Goal: Task Accomplishment & Management: Complete application form

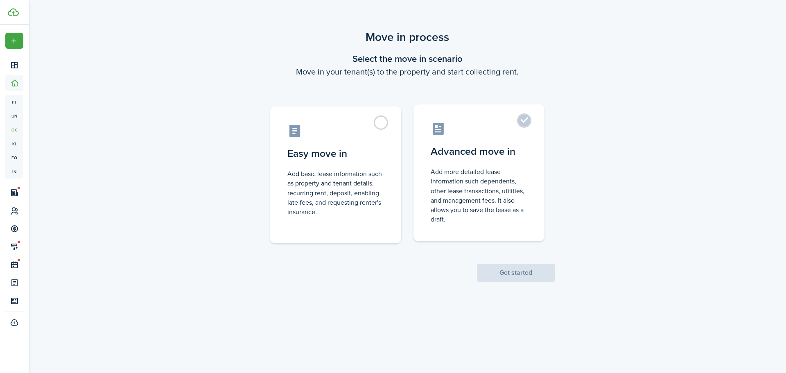
click at [525, 121] on label "Advanced move in Add more detailed lease information such dependents, other lea…" at bounding box center [478, 172] width 131 height 137
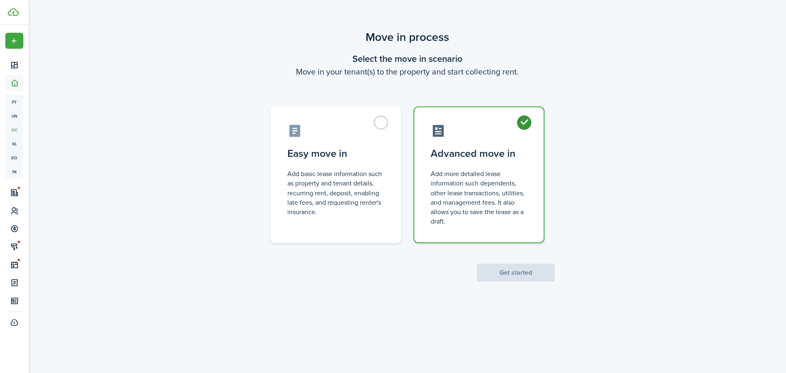
radio input "true"
click at [511, 269] on button "Get started" at bounding box center [516, 273] width 78 height 18
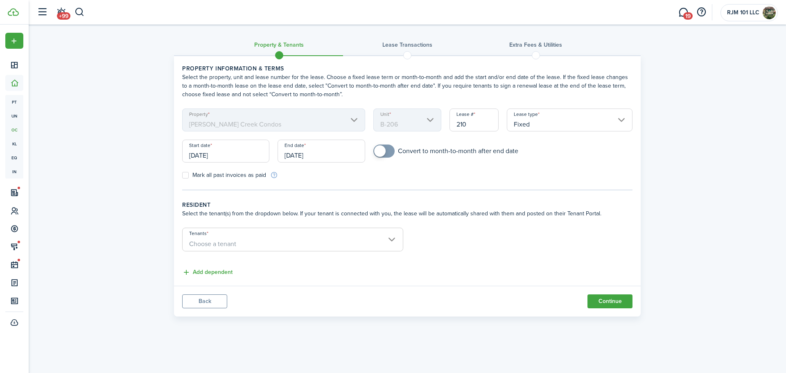
drag, startPoint x: 206, startPoint y: 155, endPoint x: 198, endPoint y: 156, distance: 7.8
click at [198, 156] on input "[DATE]" at bounding box center [225, 151] width 87 height 23
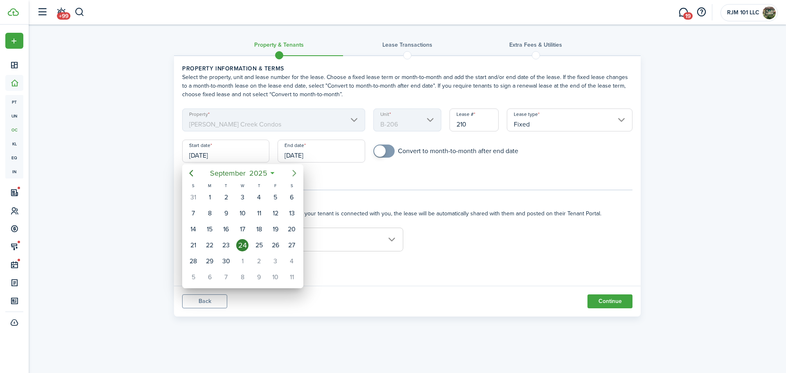
click at [295, 171] on icon "Next page" at bounding box center [294, 173] width 10 height 10
click at [248, 196] on div "1" at bounding box center [242, 197] width 12 height 12
type input "[DATE]"
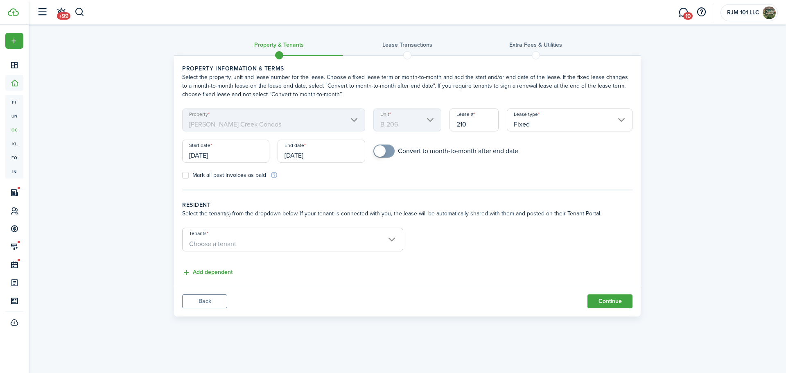
click at [332, 154] on input "[DATE]" at bounding box center [320, 151] width 87 height 23
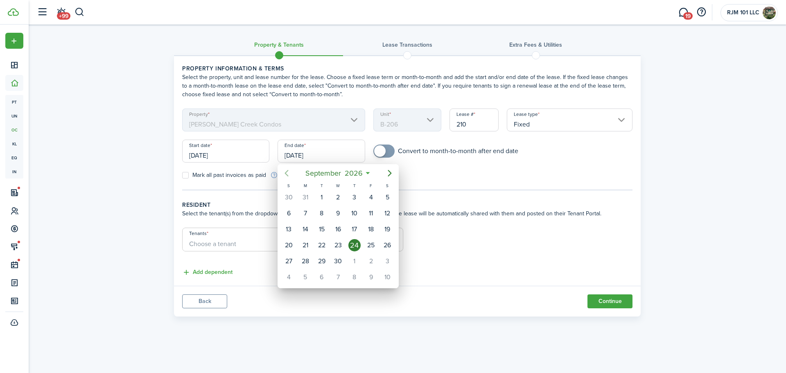
click at [289, 172] on icon "Previous page" at bounding box center [287, 173] width 10 height 10
click at [307, 278] on div "31" at bounding box center [305, 277] width 12 height 12
type input "[DATE]"
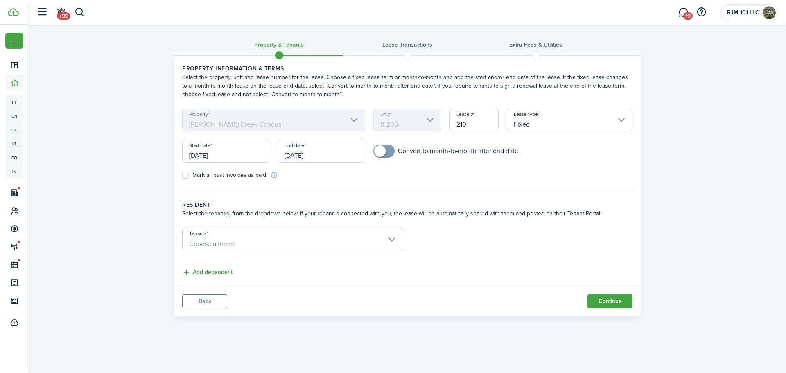
click at [390, 239] on span "Choose a tenant" at bounding box center [292, 244] width 220 height 14
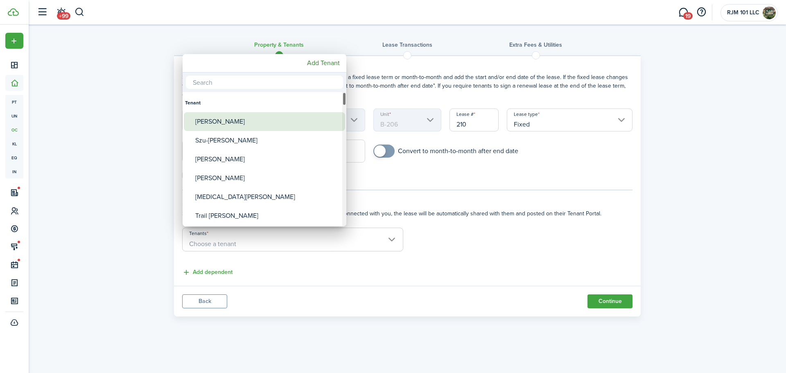
click at [217, 124] on div "[PERSON_NAME]" at bounding box center [267, 121] width 145 height 19
type input "[PERSON_NAME]"
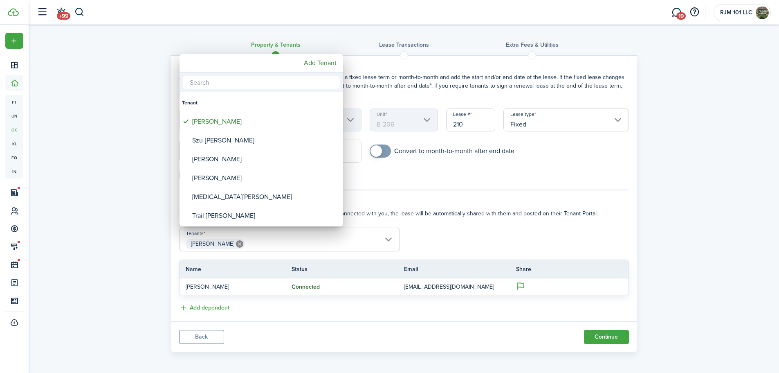
click at [205, 307] on div at bounding box center [390, 187] width 910 height 504
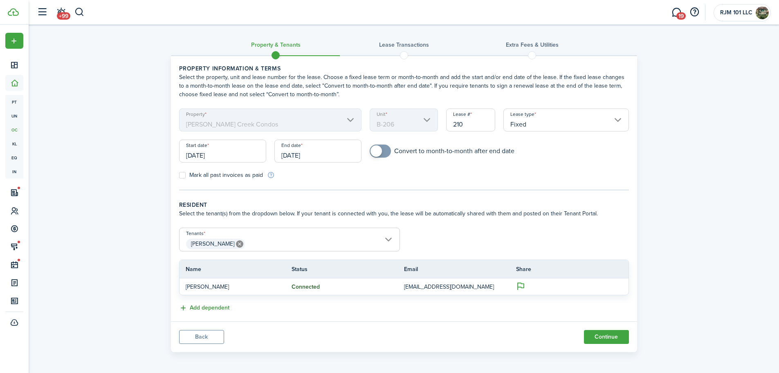
click at [205, 307] on button "Add dependent" at bounding box center [204, 307] width 50 height 9
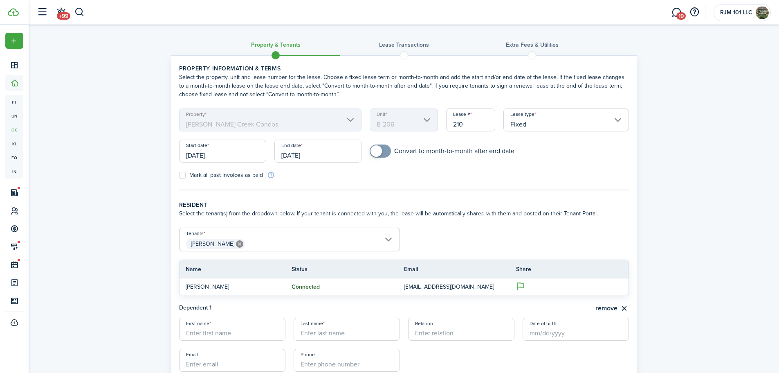
scroll to position [82, 0]
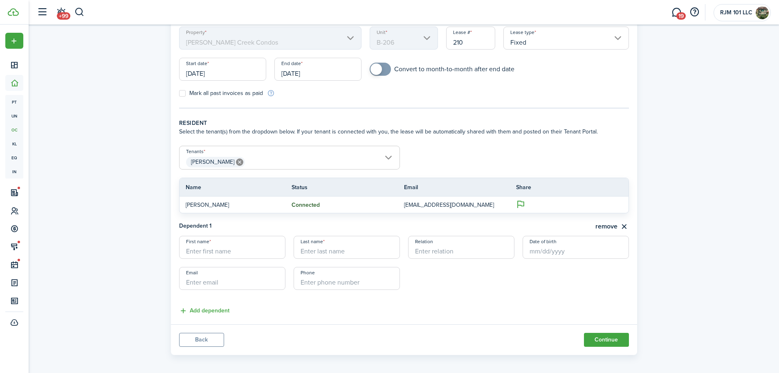
click at [210, 252] on input "First name" at bounding box center [232, 247] width 106 height 23
type input "s"
click at [613, 226] on button "remove" at bounding box center [613, 226] width 34 height 10
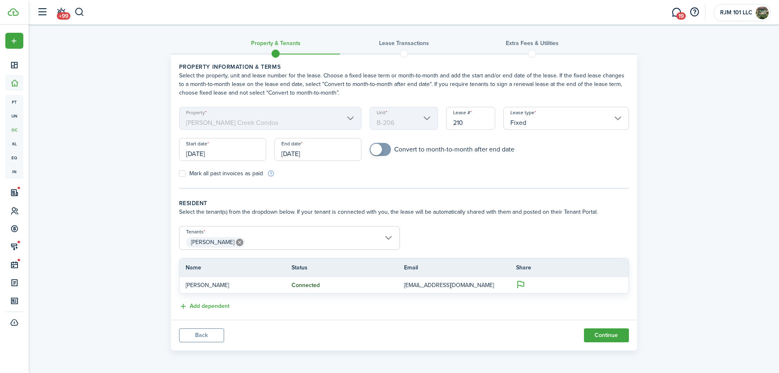
scroll to position [0, 0]
click at [387, 240] on span "[PERSON_NAME]" at bounding box center [290, 244] width 220 height 14
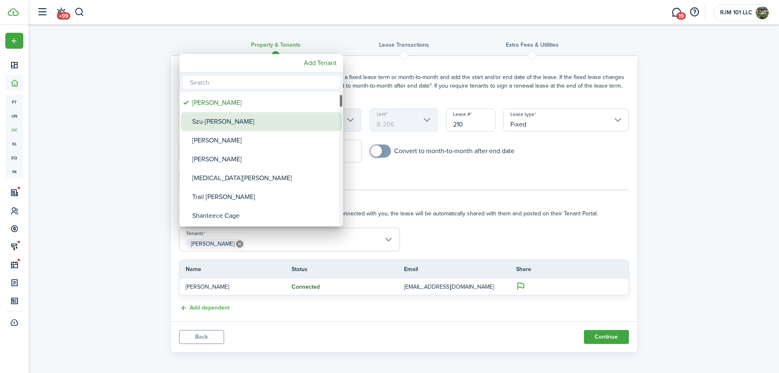
click at [219, 129] on div "Szu-[PERSON_NAME]" at bounding box center [264, 121] width 145 height 19
type input "[PERSON_NAME], [PERSON_NAME]"
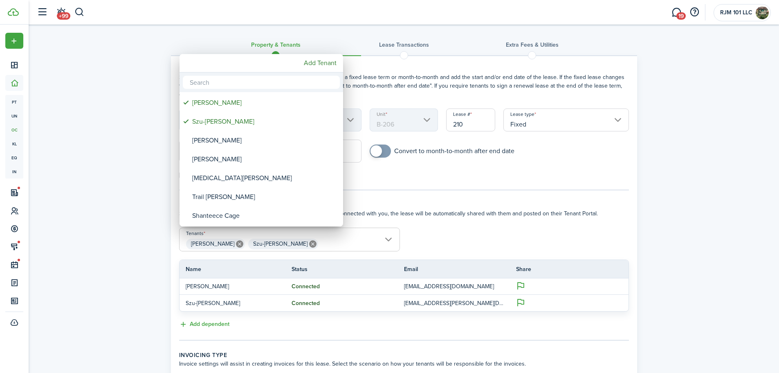
click at [542, 320] on div at bounding box center [390, 187] width 910 height 504
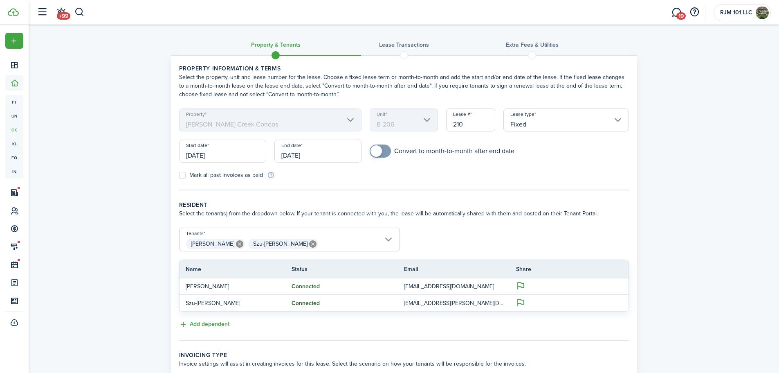
scroll to position [117, 0]
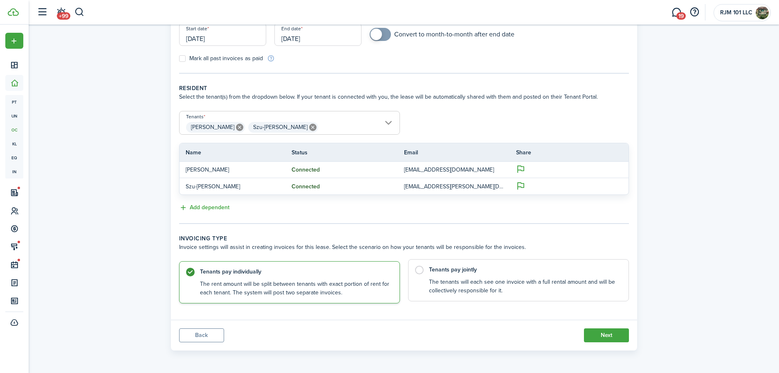
click at [417, 269] on label "Tenants pay jointly The tenants will each see one invoice with a full rental am…" at bounding box center [518, 280] width 221 height 42
radio input "false"
radio input "true"
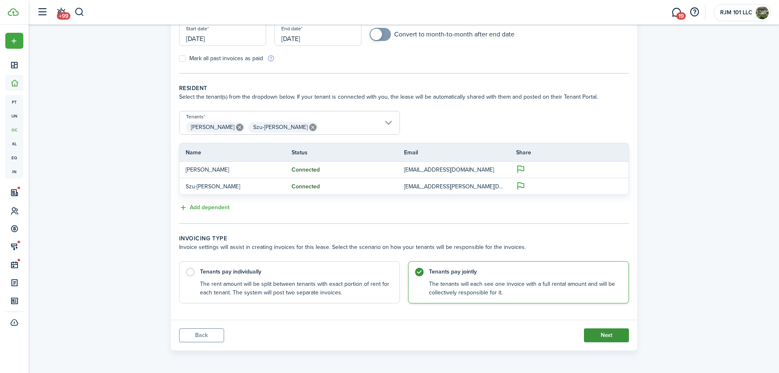
click at [596, 336] on button "Next" at bounding box center [606, 335] width 45 height 14
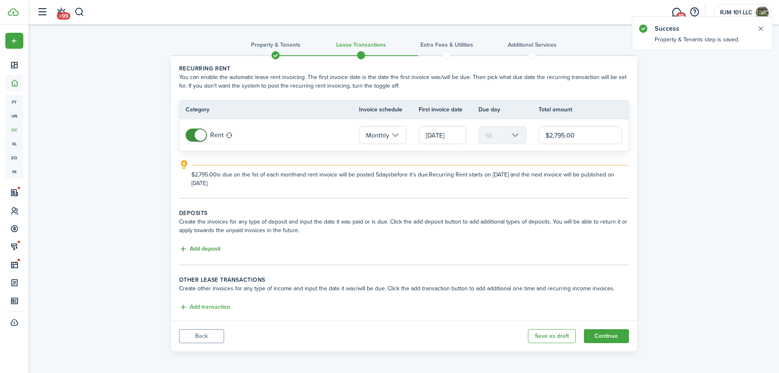
click at [203, 246] on button "Add deposit" at bounding box center [199, 248] width 41 height 9
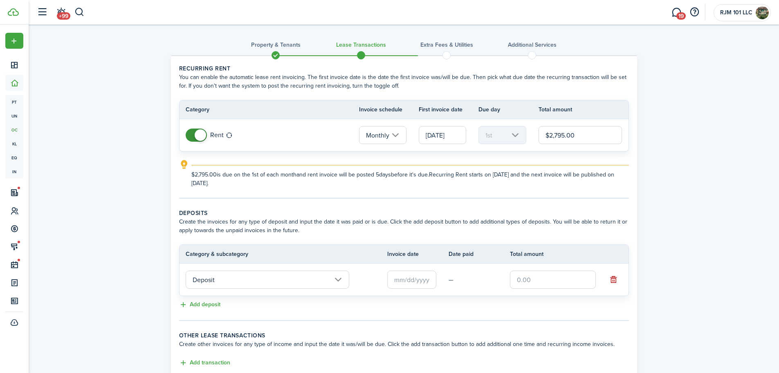
click at [339, 277] on input "Deposit" at bounding box center [268, 279] width 164 height 18
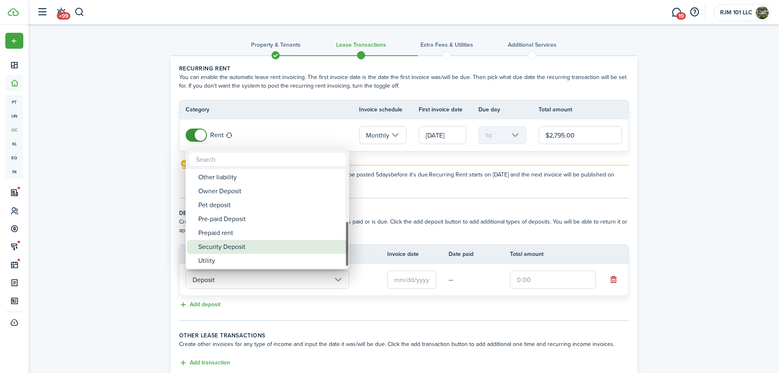
click at [235, 244] on div "Security Deposit" at bounding box center [270, 247] width 145 height 14
type input "Deposit / Security Deposit"
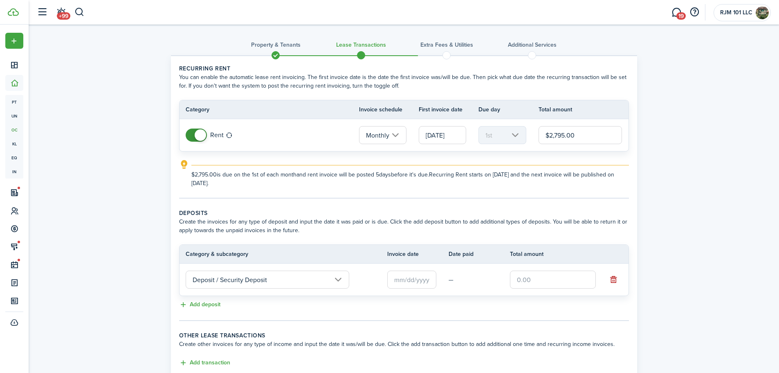
click at [405, 278] on input "text" at bounding box center [411, 279] width 49 height 18
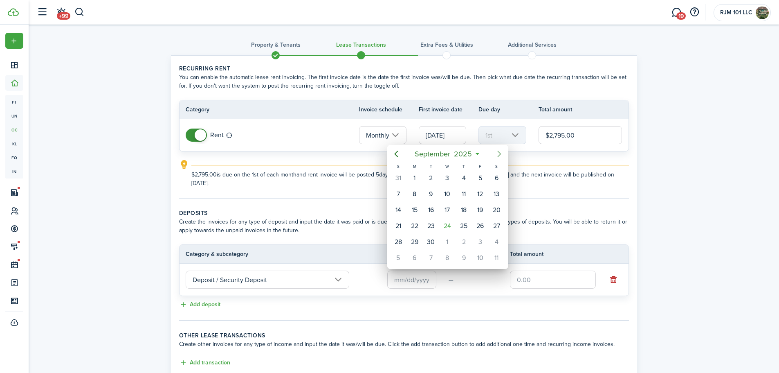
click at [500, 155] on icon "Next page" at bounding box center [500, 154] width 4 height 7
click at [112, 214] on div at bounding box center [390, 187] width 910 height 504
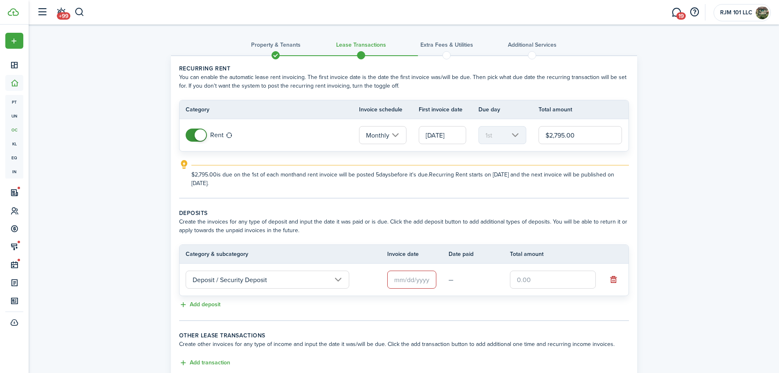
click at [401, 280] on input "text" at bounding box center [411, 279] width 49 height 18
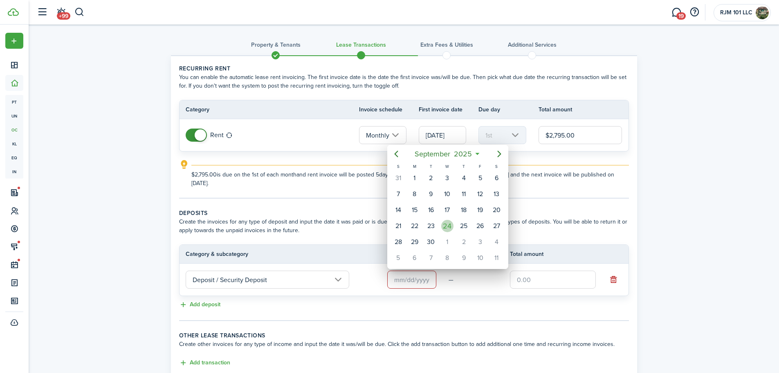
click at [454, 229] on div "24" at bounding box center [447, 226] width 16 height 16
type input "[DATE]"
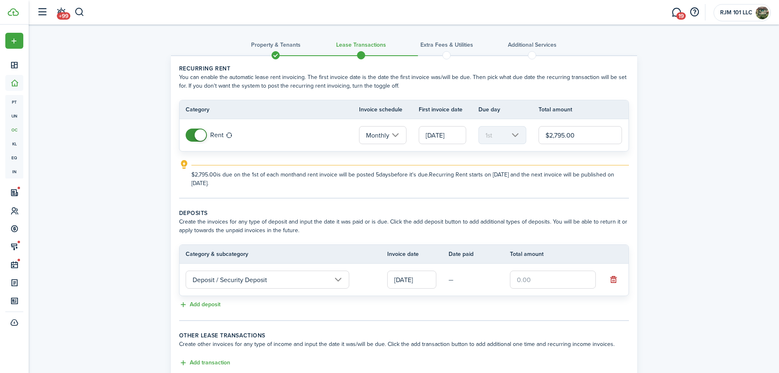
click at [530, 280] on input "text" at bounding box center [553, 279] width 86 height 18
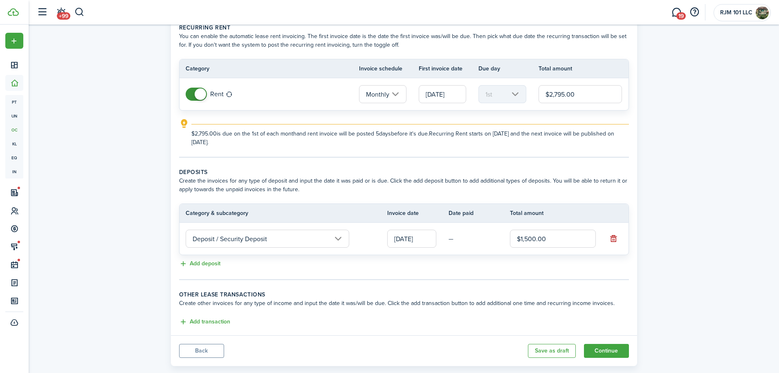
scroll to position [56, 0]
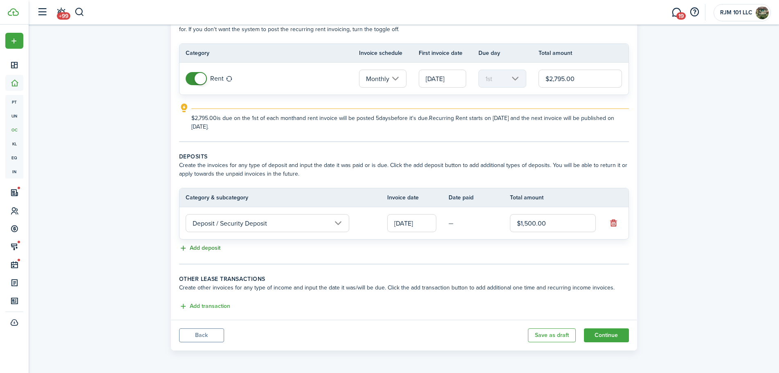
type input "$1,500.00"
click at [203, 248] on button "Add deposit" at bounding box center [199, 247] width 41 height 9
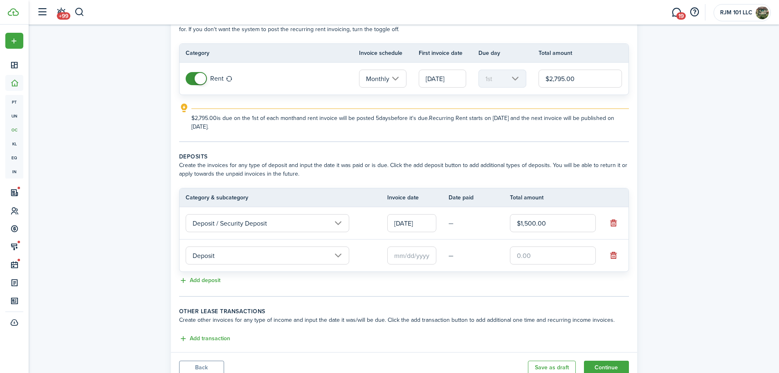
click at [408, 260] on input "text" at bounding box center [411, 255] width 49 height 18
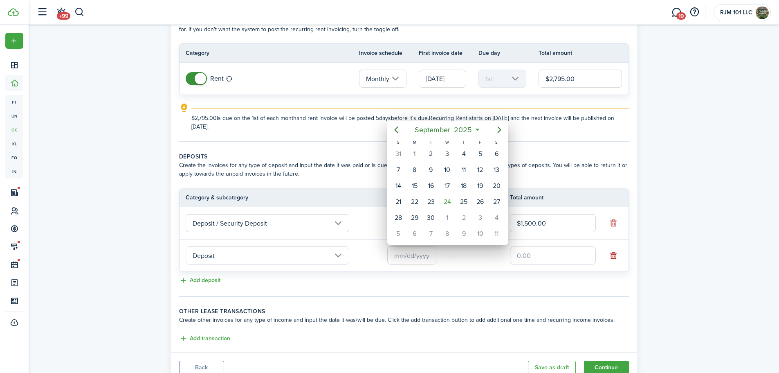
click at [339, 253] on div at bounding box center [390, 187] width 910 height 504
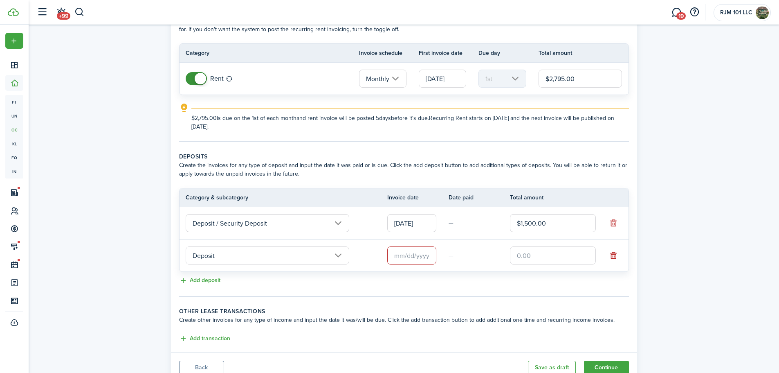
click at [339, 253] on input "Deposit" at bounding box center [268, 255] width 164 height 18
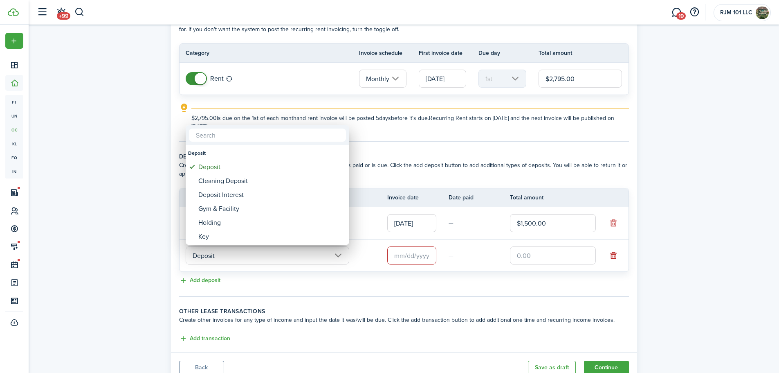
click at [615, 254] on div at bounding box center [390, 187] width 910 height 504
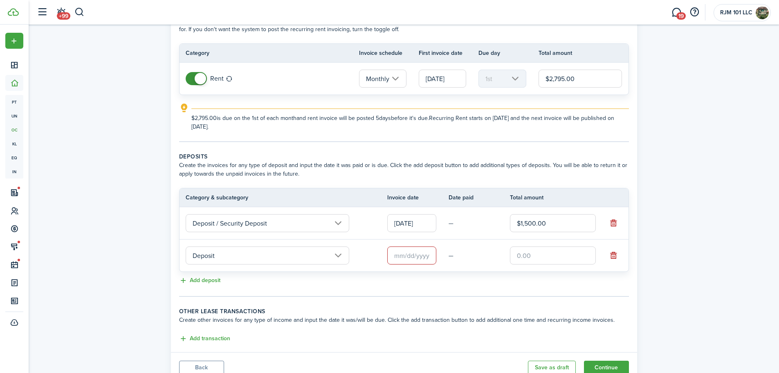
scroll to position [89, 0]
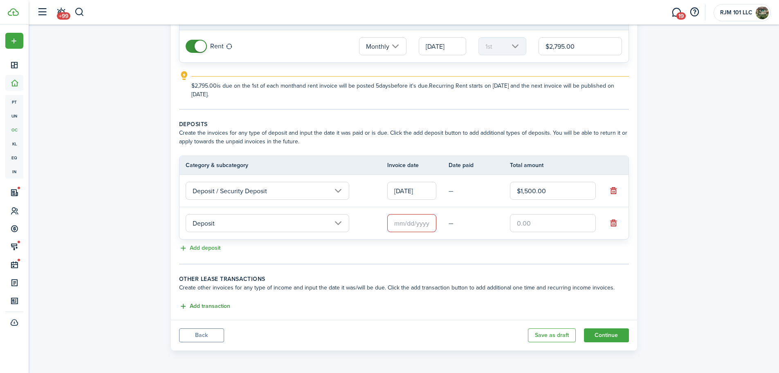
click at [212, 309] on button "Add transaction" at bounding box center [204, 306] width 51 height 9
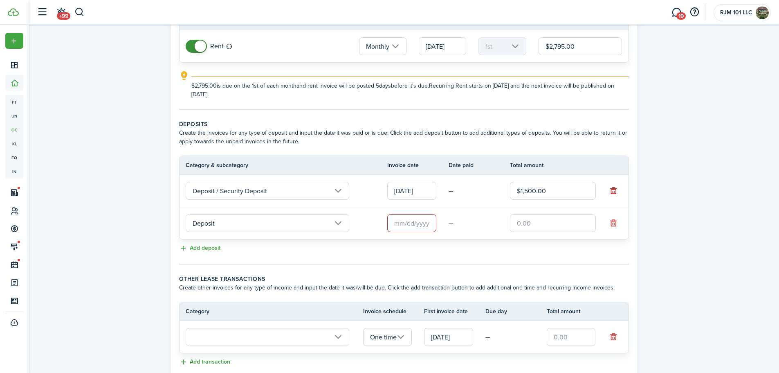
scroll to position [144, 0]
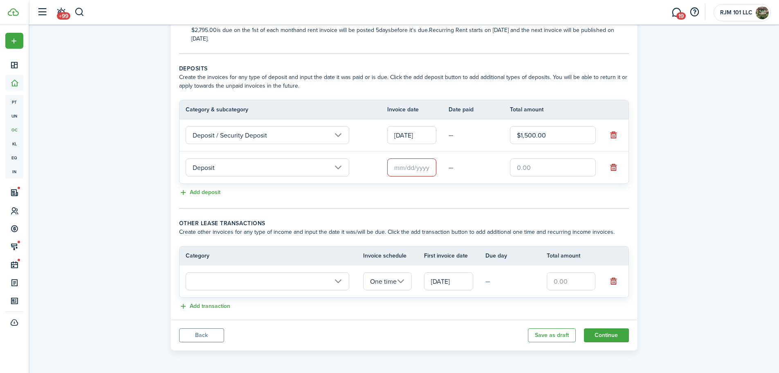
click at [338, 283] on input "text" at bounding box center [268, 281] width 164 height 18
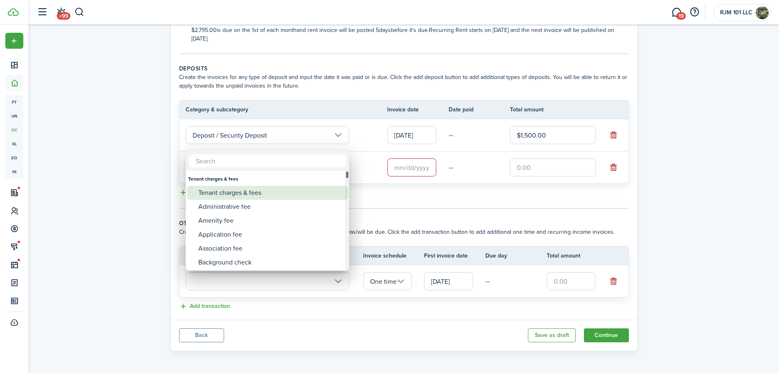
click at [244, 193] on div "Tenant charges & fees" at bounding box center [270, 193] width 145 height 14
type input "Tenant charges & fees"
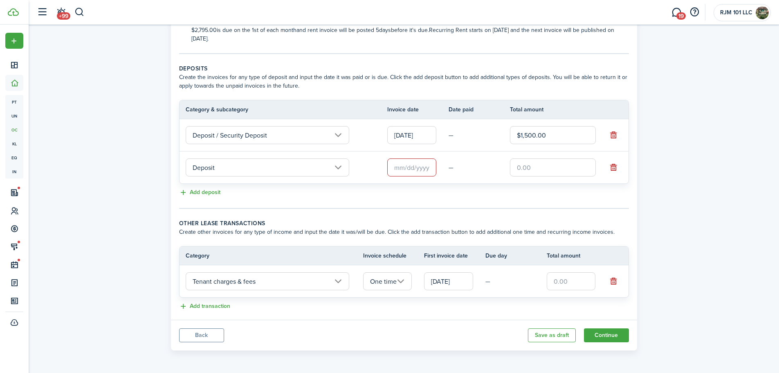
click at [338, 279] on input "Tenant charges & fees" at bounding box center [268, 281] width 164 height 18
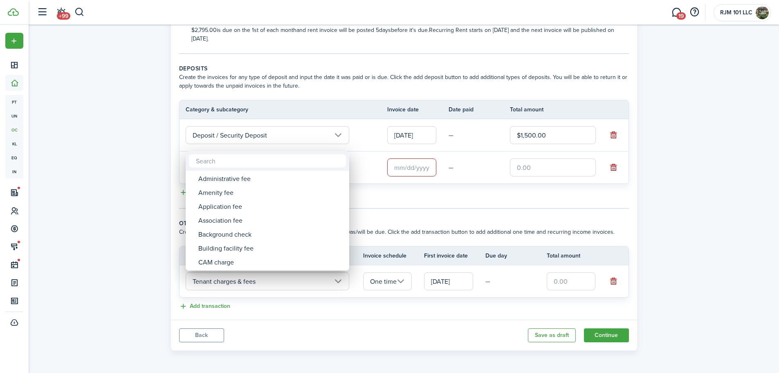
click at [399, 280] on div at bounding box center [390, 187] width 910 height 504
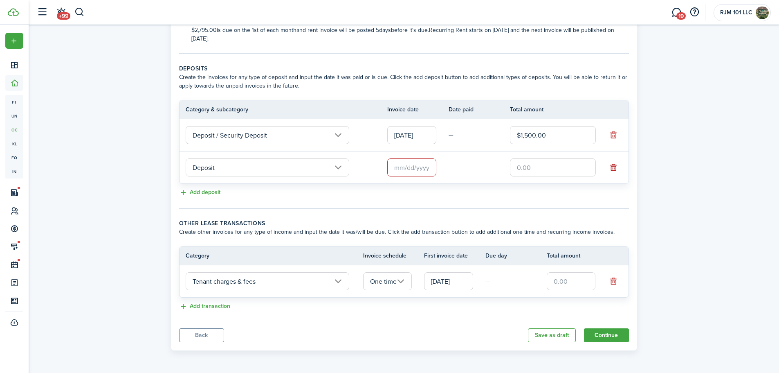
click at [399, 280] on input "One time" at bounding box center [387, 281] width 49 height 18
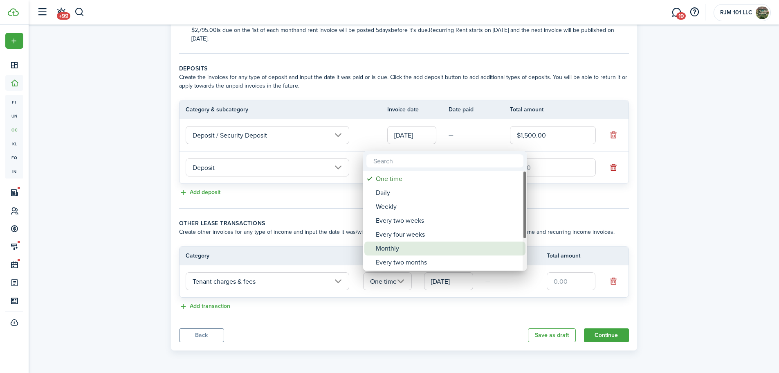
click at [386, 247] on div "Monthly" at bounding box center [448, 248] width 145 height 14
type input "Monthly"
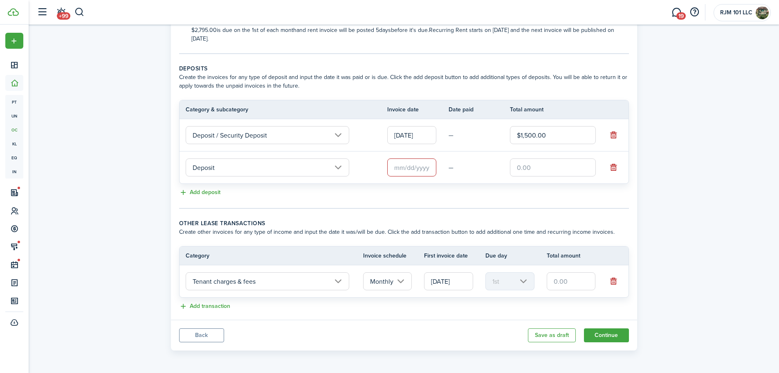
click at [339, 281] on input "Tenant charges & fees" at bounding box center [268, 281] width 164 height 18
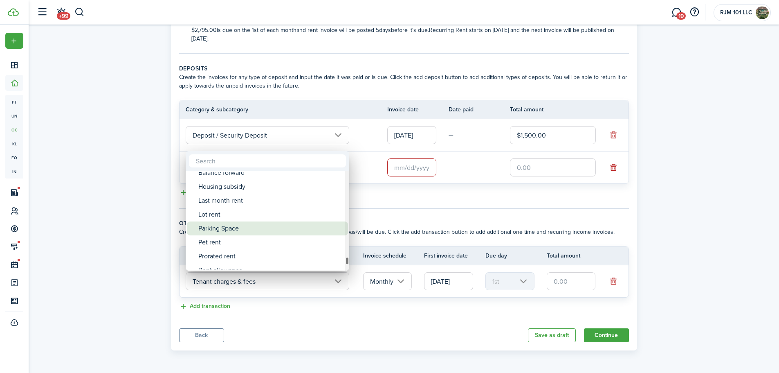
drag, startPoint x: 235, startPoint y: 250, endPoint x: 266, endPoint y: 230, distance: 36.3
click at [266, 230] on div "Parking Space" at bounding box center [270, 228] width 145 height 14
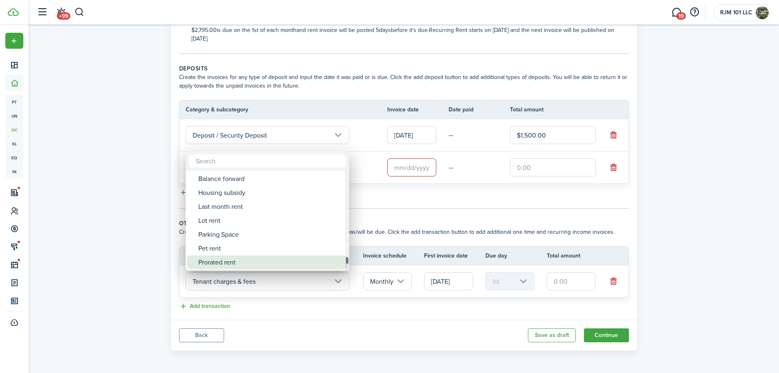
click at [230, 263] on div "Prorated rent" at bounding box center [270, 262] width 145 height 14
type input "Rent / Prorated rent"
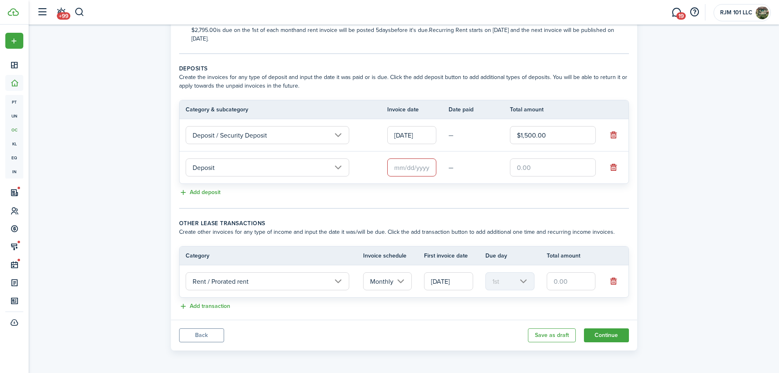
click at [401, 279] on input "Monthly" at bounding box center [387, 281] width 49 height 18
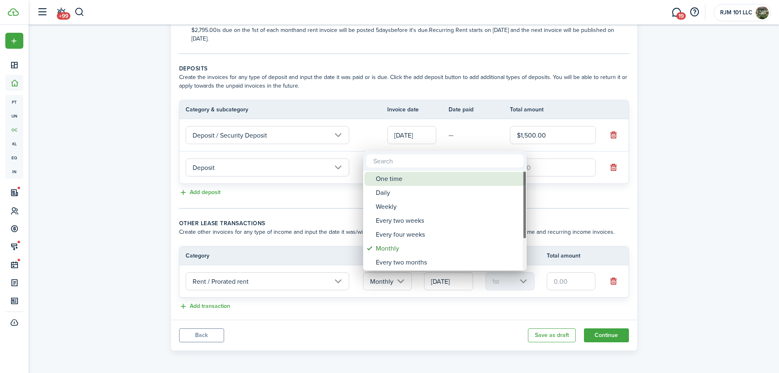
click at [387, 181] on div "One time" at bounding box center [448, 179] width 145 height 14
type input "One time"
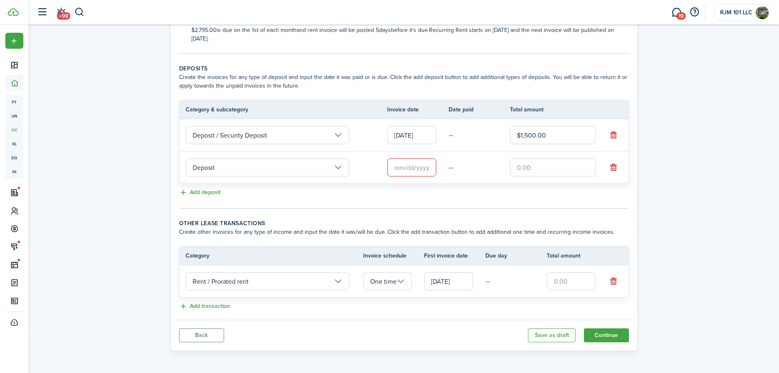
click at [557, 283] on input "text" at bounding box center [571, 281] width 49 height 18
type input "$574.00"
click at [485, 309] on div "Add transaction" at bounding box center [404, 307] width 450 height 10
click at [455, 285] on input "[DATE]" at bounding box center [448, 281] width 49 height 18
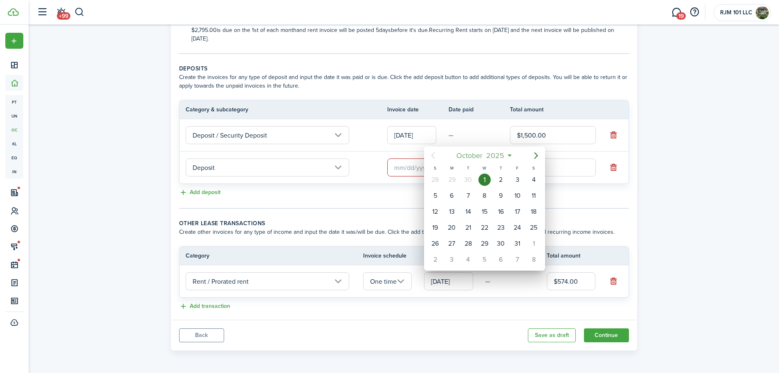
click at [509, 155] on mbsc-button "[DATE]" at bounding box center [481, 155] width 58 height 15
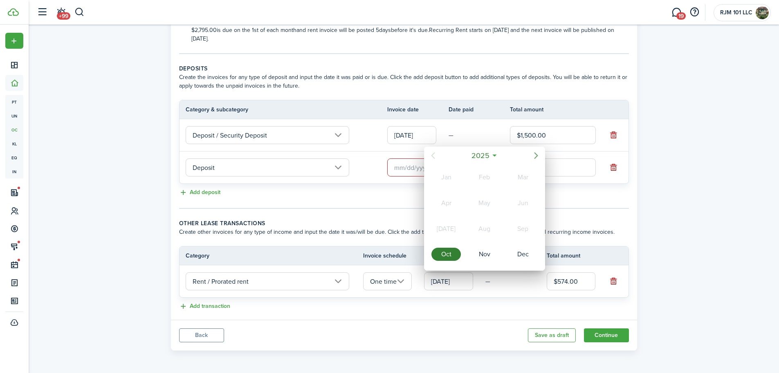
click at [536, 157] on icon "Next page" at bounding box center [537, 155] width 4 height 7
click at [488, 230] on div "Aug" at bounding box center [484, 228] width 29 height 13
click at [433, 156] on icon "Previous page" at bounding box center [434, 155] width 4 height 7
click at [534, 153] on icon "Next page" at bounding box center [537, 156] width 10 height 10
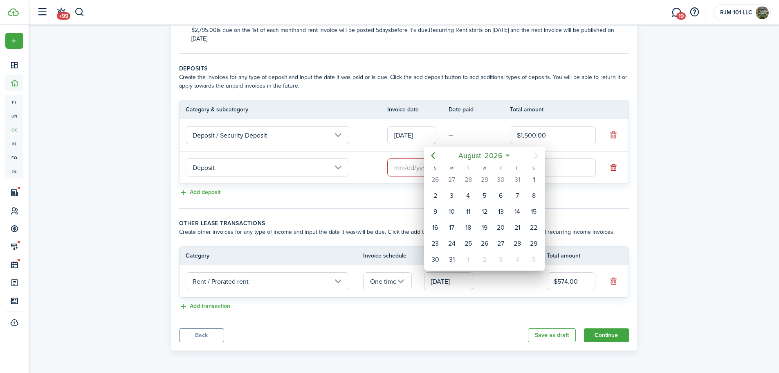
click at [477, 313] on div at bounding box center [390, 187] width 910 height 504
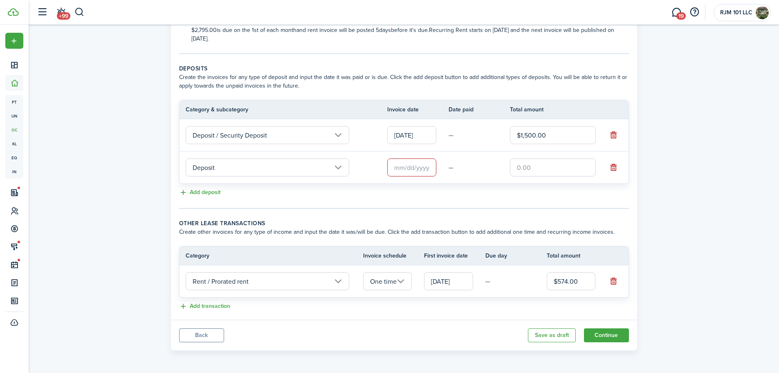
click at [460, 282] on input "[DATE]" at bounding box center [448, 281] width 49 height 18
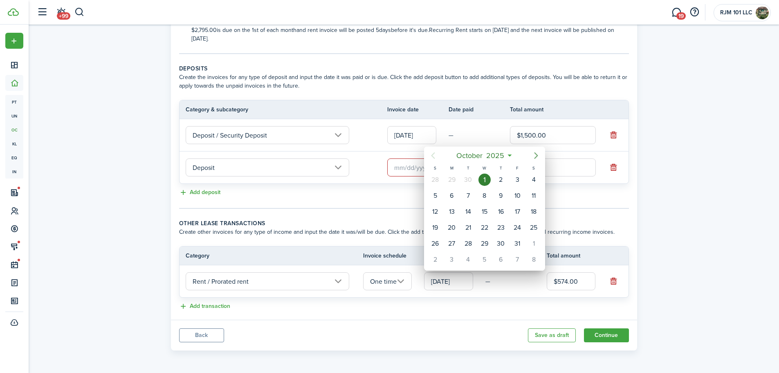
click at [536, 156] on icon "Next page" at bounding box center [537, 156] width 10 height 10
click at [476, 298] on div at bounding box center [390, 187] width 910 height 504
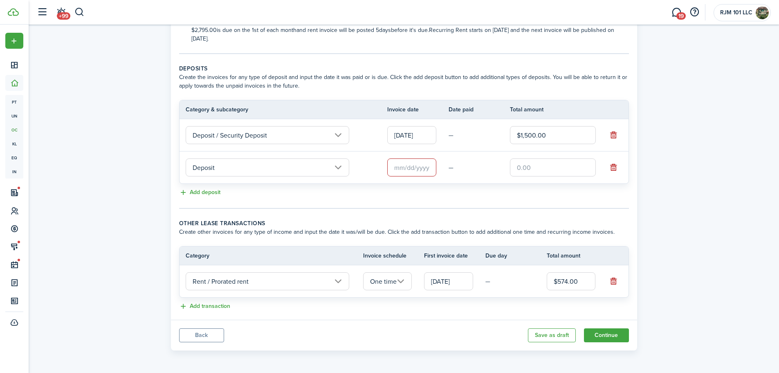
drag, startPoint x: 466, startPoint y: 284, endPoint x: 434, endPoint y: 286, distance: 31.9
click at [434, 286] on input "[DATE]" at bounding box center [448, 281] width 49 height 18
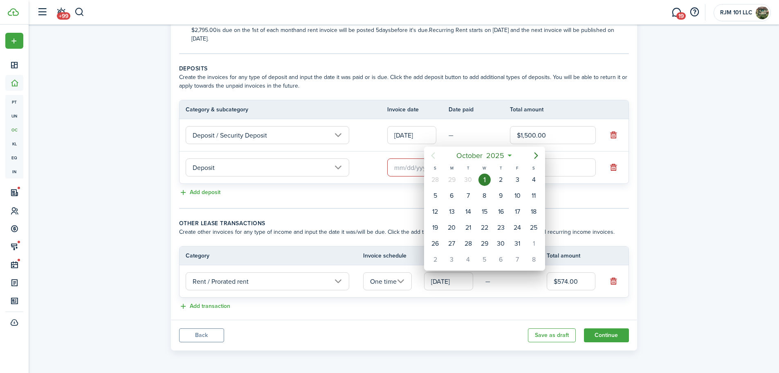
click at [484, 180] on div "1" at bounding box center [485, 179] width 12 height 12
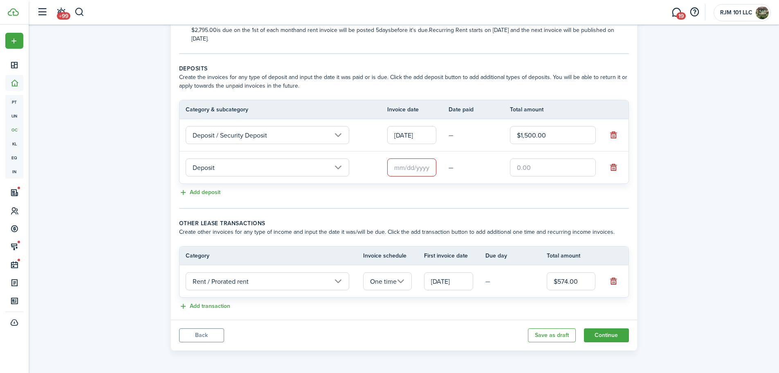
click at [412, 166] on input "text" at bounding box center [411, 167] width 49 height 18
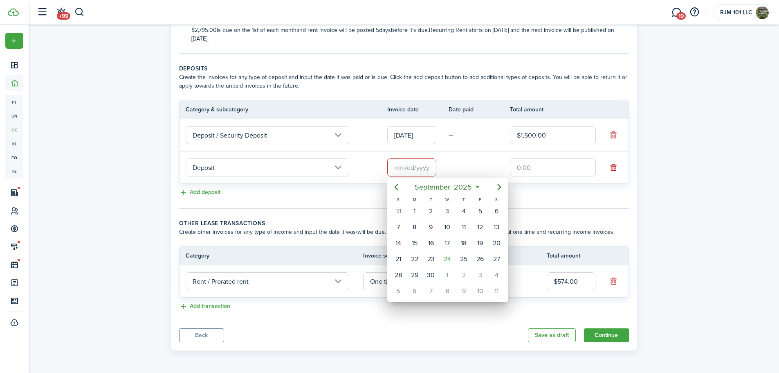
click at [612, 167] on div at bounding box center [390, 187] width 910 height 504
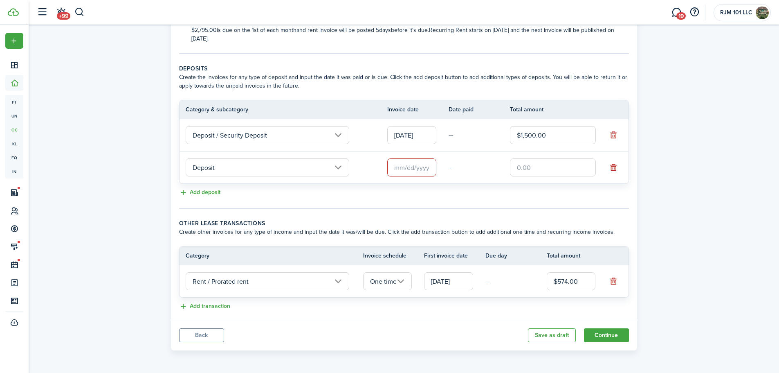
click at [612, 167] on button "button" at bounding box center [613, 167] width 11 height 11
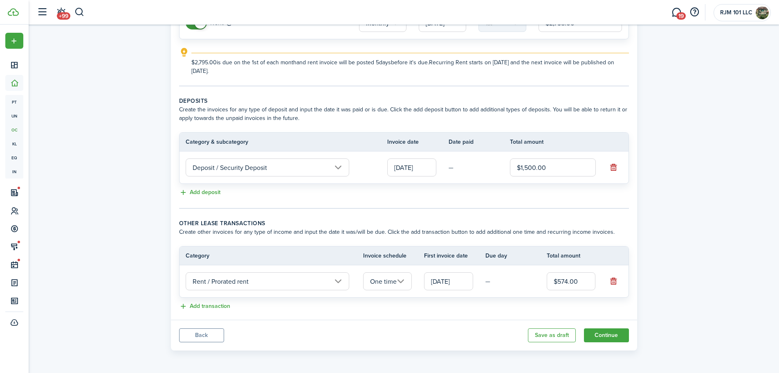
click at [439, 284] on input "[DATE]" at bounding box center [448, 281] width 49 height 18
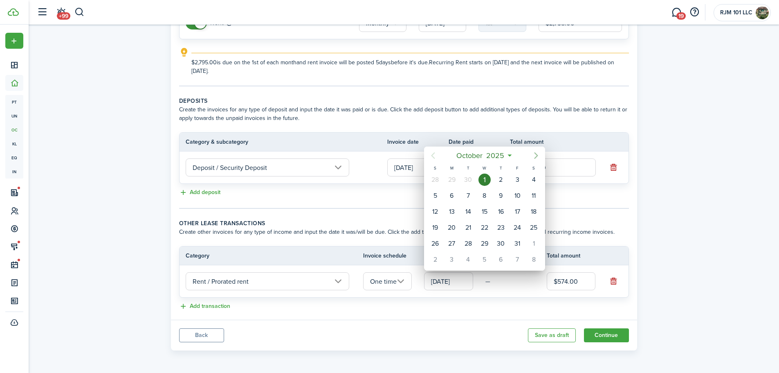
click at [534, 151] on icon "Next page" at bounding box center [537, 156] width 10 height 10
click at [433, 153] on icon "Previous page" at bounding box center [433, 156] width 10 height 10
click at [486, 182] on div "1" at bounding box center [485, 179] width 12 height 12
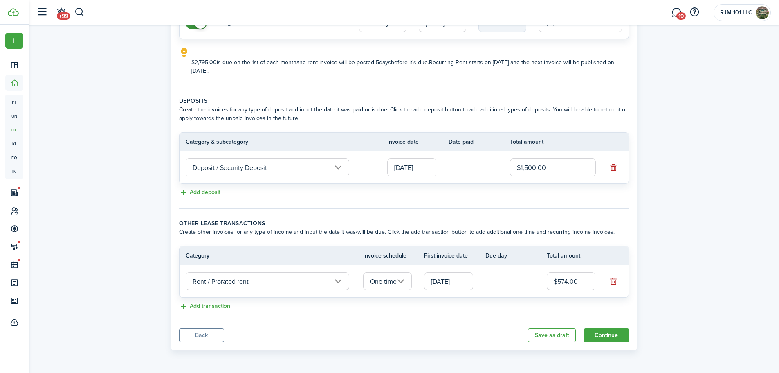
click at [463, 304] on div "Add transaction" at bounding box center [404, 307] width 450 height 10
click at [220, 306] on button "Add transaction" at bounding box center [204, 306] width 51 height 9
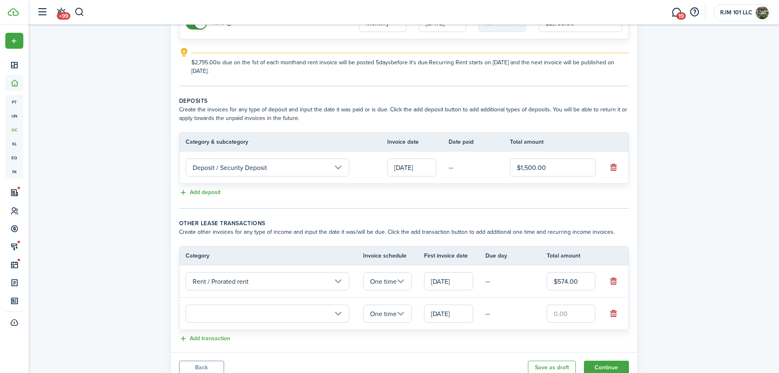
click at [338, 312] on input "text" at bounding box center [268, 313] width 164 height 18
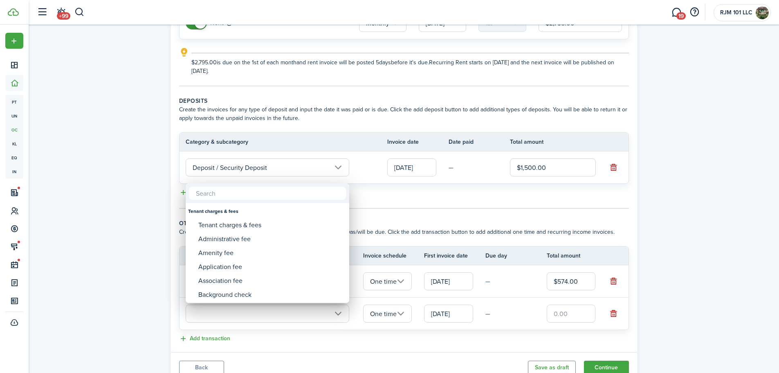
click at [351, 331] on div at bounding box center [390, 187] width 910 height 504
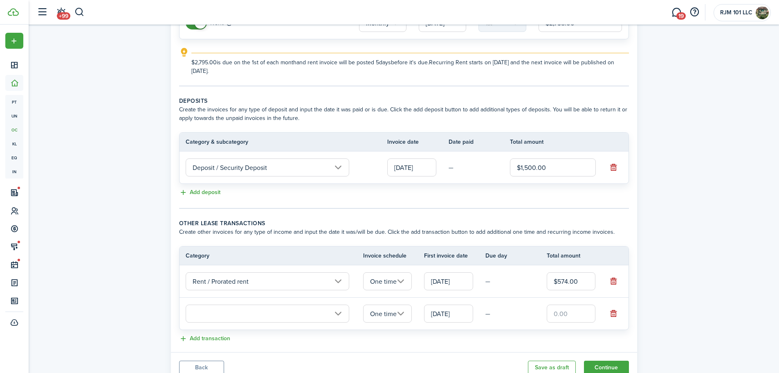
click at [347, 313] on input "text" at bounding box center [268, 313] width 164 height 18
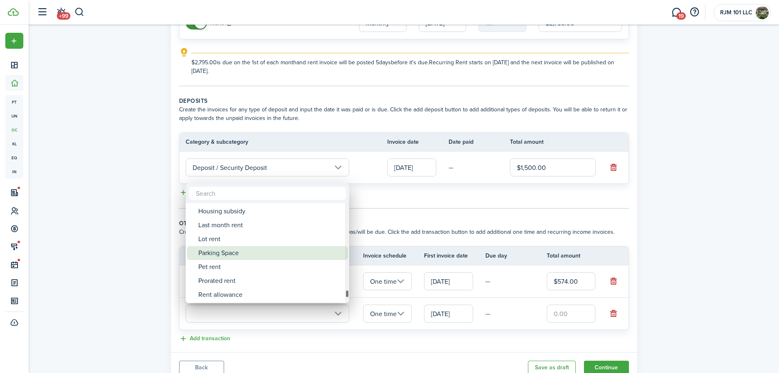
click at [227, 256] on div "Parking Space" at bounding box center [270, 253] width 145 height 14
type input "Rent / Parking Space"
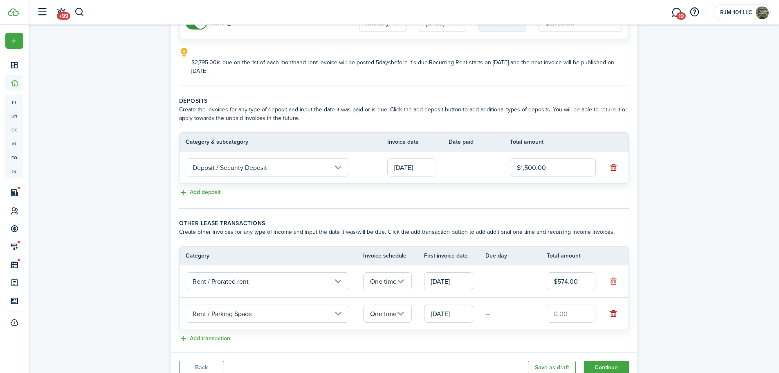
click at [399, 313] on input "One time" at bounding box center [387, 313] width 49 height 18
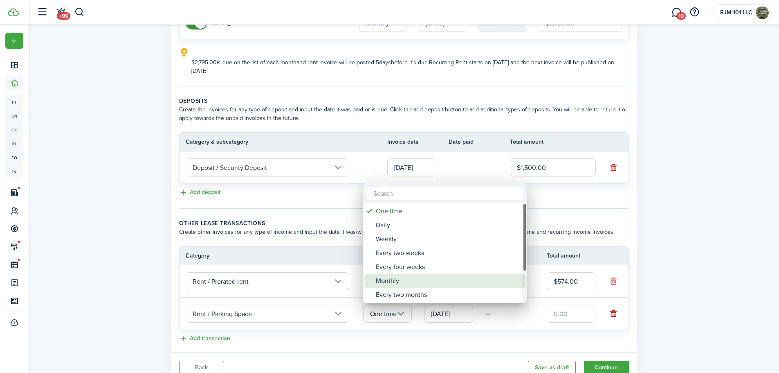
click at [401, 280] on div "Monthly" at bounding box center [448, 281] width 145 height 14
type input "Monthly"
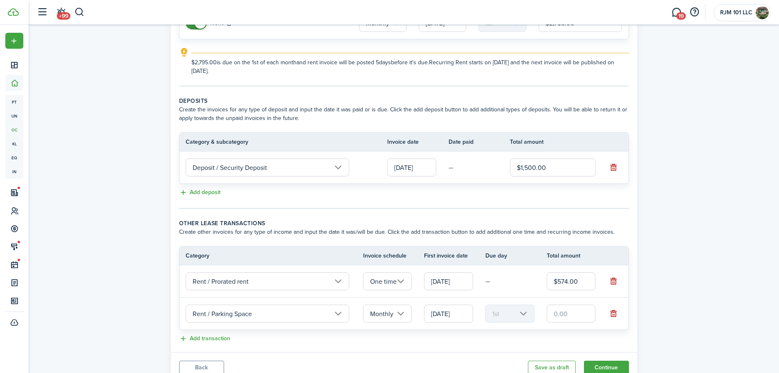
click at [565, 313] on input "text" at bounding box center [571, 313] width 49 height 18
click at [566, 313] on input "$74.00" at bounding box center [571, 313] width 49 height 18
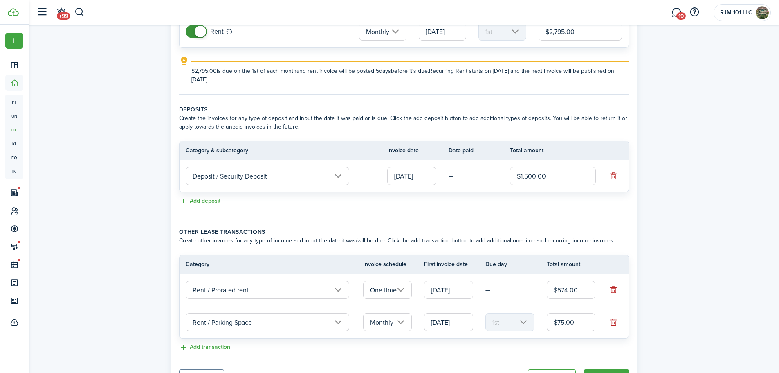
scroll to position [144, 0]
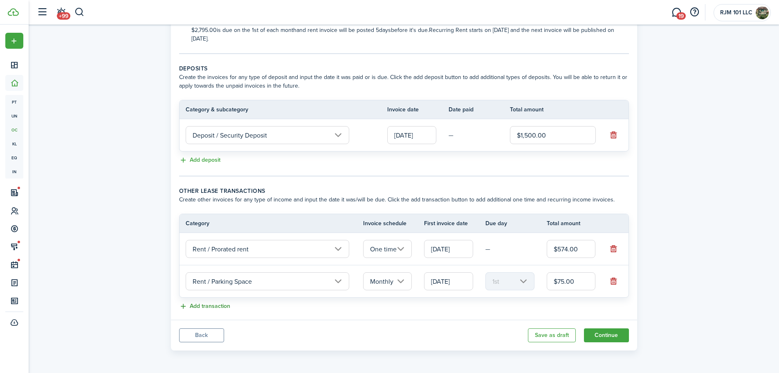
type input "$75.00"
click at [210, 307] on button "Add transaction" at bounding box center [204, 306] width 51 height 9
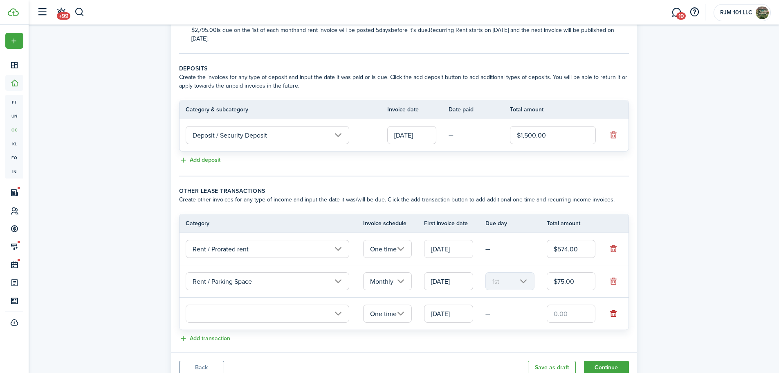
click at [338, 313] on input "text" at bounding box center [268, 313] width 164 height 18
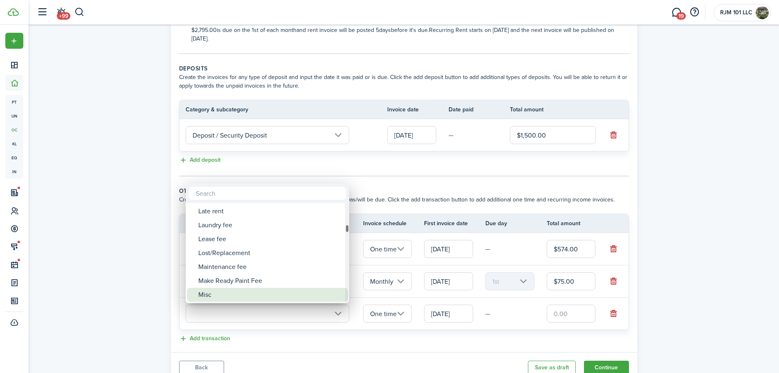
click at [213, 291] on div "Misc" at bounding box center [270, 295] width 145 height 14
type input "Tenant charges & fees / Misc"
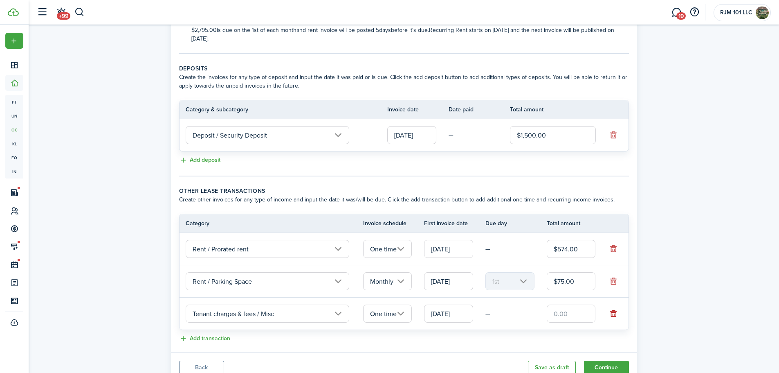
click at [557, 317] on input "text" at bounding box center [571, 313] width 49 height 18
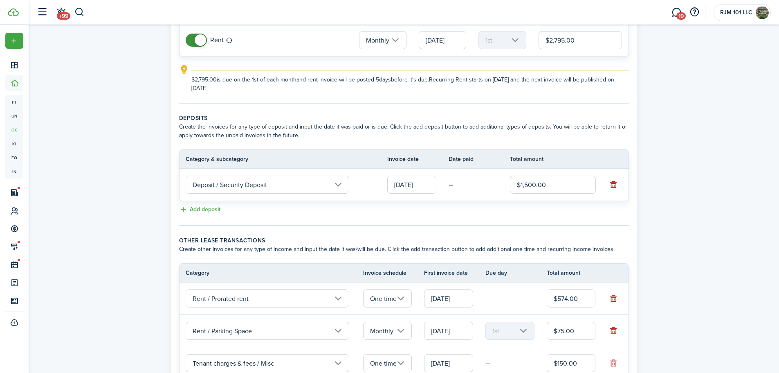
scroll to position [177, 0]
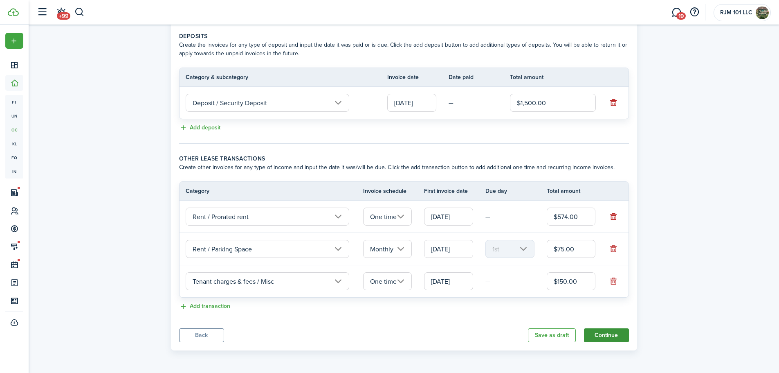
type input "$150.00"
click at [606, 337] on button "Continue" at bounding box center [606, 335] width 45 height 14
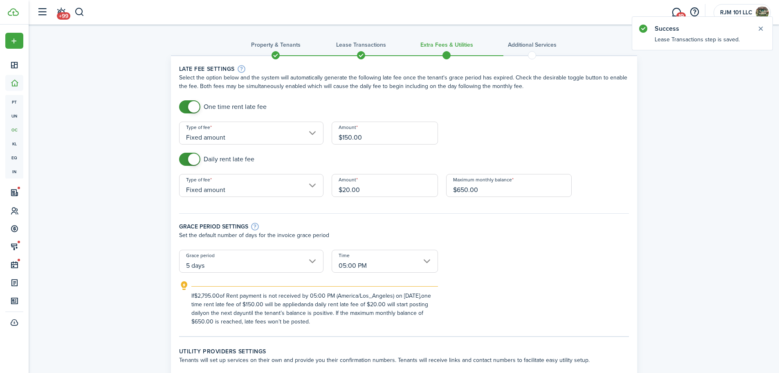
drag, startPoint x: 361, startPoint y: 135, endPoint x: 344, endPoint y: 137, distance: 17.3
click at [344, 137] on input "$150.00" at bounding box center [385, 133] width 106 height 23
type input "$10.00"
drag, startPoint x: 365, startPoint y: 186, endPoint x: 341, endPoint y: 187, distance: 24.2
click at [341, 187] on input "$20.00" at bounding box center [385, 185] width 106 height 23
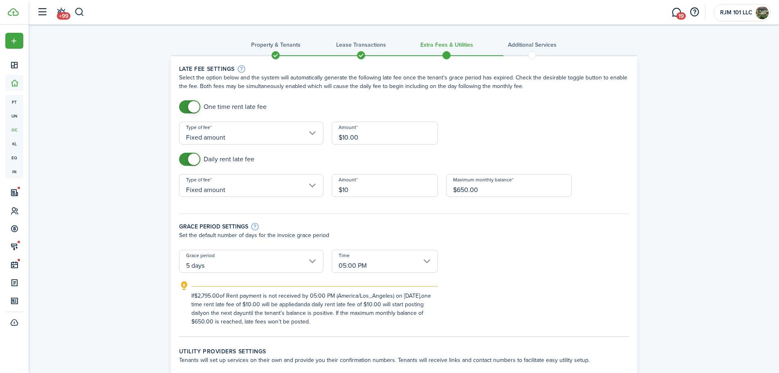
type input "$10.00"
click at [469, 210] on div "Grace period settings Set the default number of days for the invoice grace peri…" at bounding box center [404, 227] width 458 height 45
drag, startPoint x: 482, startPoint y: 189, endPoint x: 456, endPoint y: 191, distance: 25.9
click at [456, 191] on input "$650.00" at bounding box center [509, 185] width 126 height 23
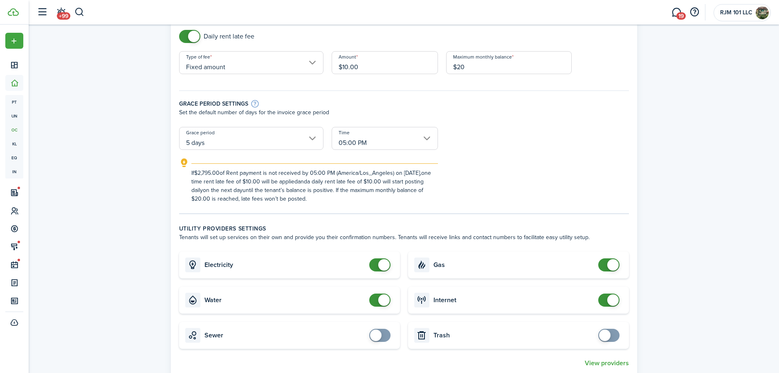
scroll to position [205, 0]
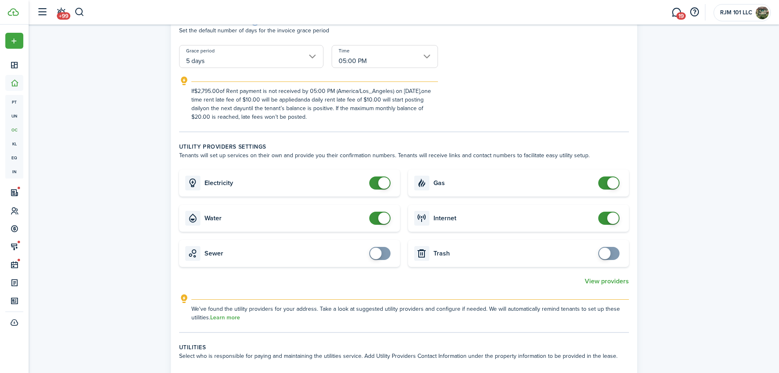
type input "$20.00"
checkbox input "false"
click at [376, 221] on span at bounding box center [380, 218] width 8 height 13
checkbox input "false"
click at [605, 181] on span at bounding box center [609, 182] width 8 height 13
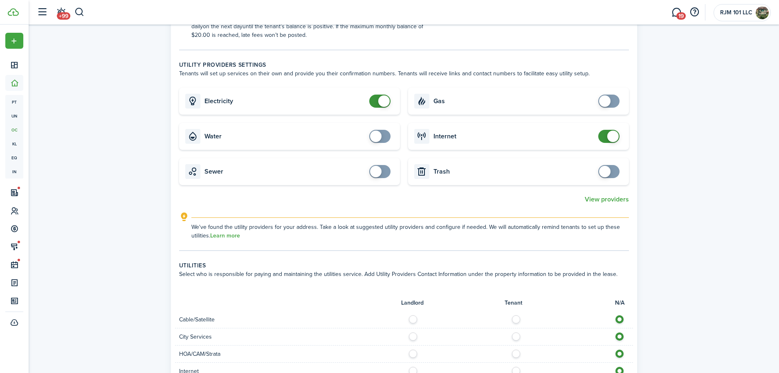
scroll to position [368, 0]
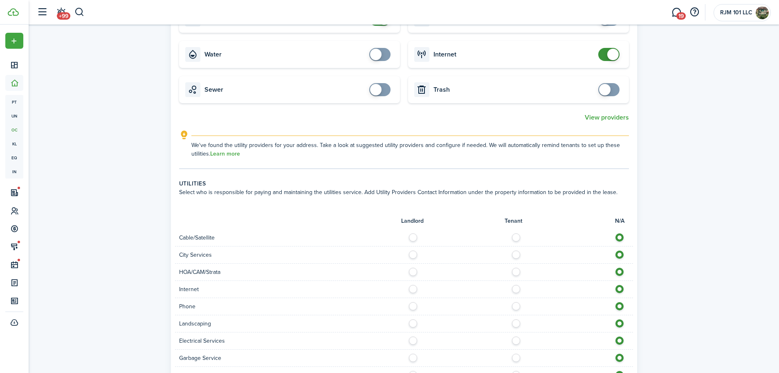
click at [518, 235] on label at bounding box center [518, 235] width 14 height 4
radio input "true"
click at [515, 254] on label at bounding box center [518, 252] width 14 height 4
radio input "true"
click at [518, 289] on label at bounding box center [518, 287] width 14 height 4
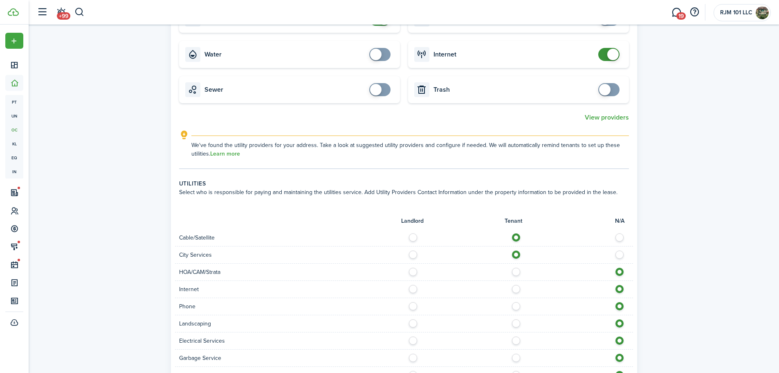
radio input "true"
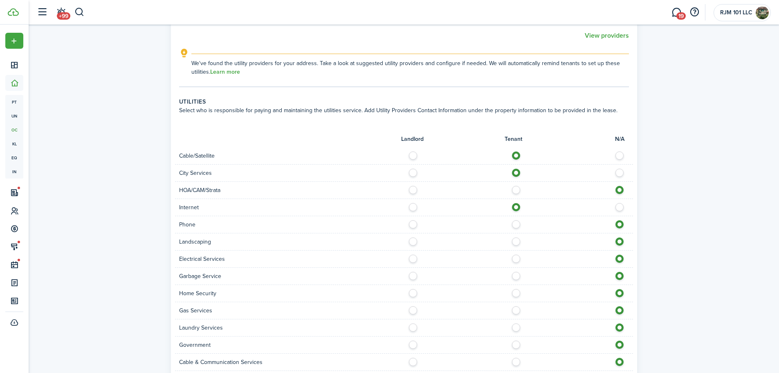
click at [514, 224] on label at bounding box center [518, 222] width 14 height 4
radio input "true"
click at [514, 240] on label at bounding box center [518, 239] width 14 height 4
radio input "true"
click at [412, 239] on label at bounding box center [415, 239] width 14 height 4
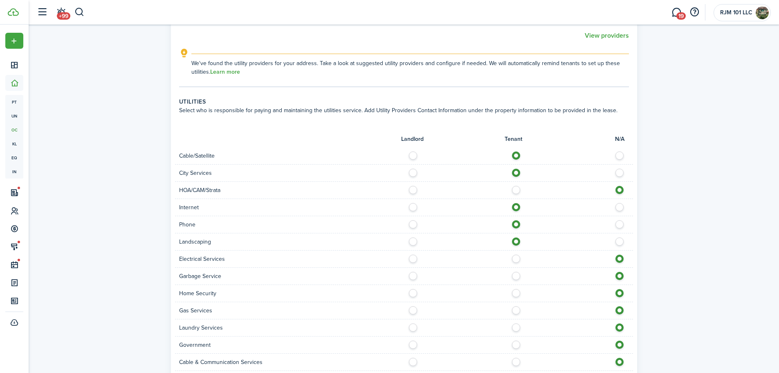
radio input "true"
click at [517, 259] on label at bounding box center [518, 257] width 14 height 4
radio input "true"
click at [516, 276] on label at bounding box center [518, 274] width 14 height 4
radio input "true"
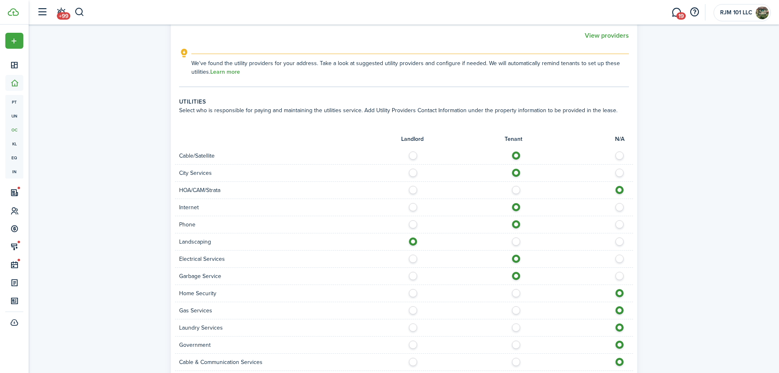
click at [514, 293] on label at bounding box center [518, 291] width 14 height 4
radio input "true"
click at [514, 327] on label at bounding box center [518, 325] width 14 height 4
radio input "true"
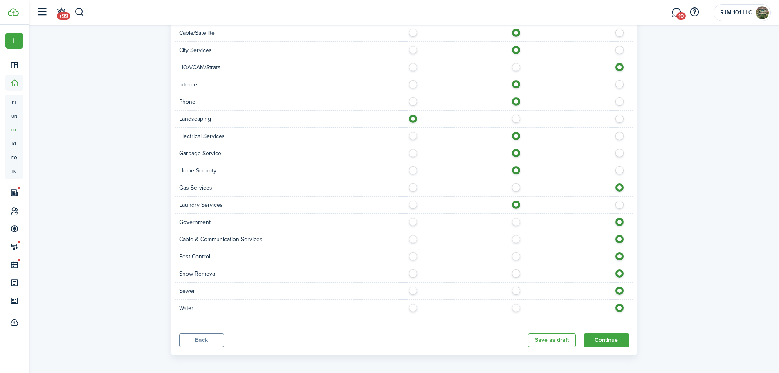
click at [512, 257] on div at bounding box center [518, 256] width 229 height 9
click at [515, 256] on label at bounding box center [518, 254] width 14 height 4
radio input "true"
click at [514, 239] on label at bounding box center [518, 237] width 14 height 4
radio input "true"
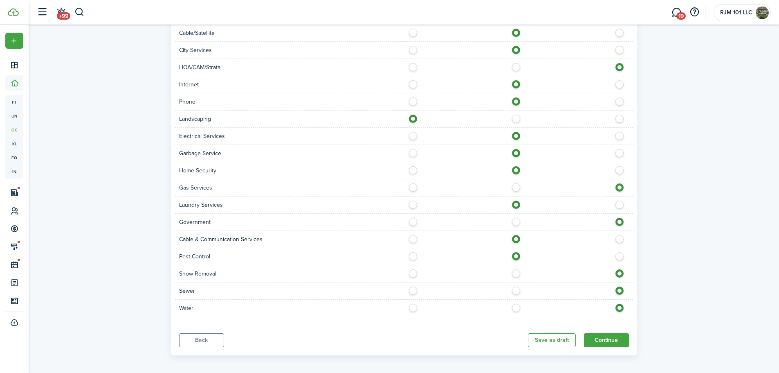
click at [408, 274] on div at bounding box center [518, 273] width 229 height 9
click at [414, 273] on label at bounding box center [415, 271] width 14 height 4
radio input "true"
click at [514, 288] on label at bounding box center [518, 288] width 14 height 4
radio input "true"
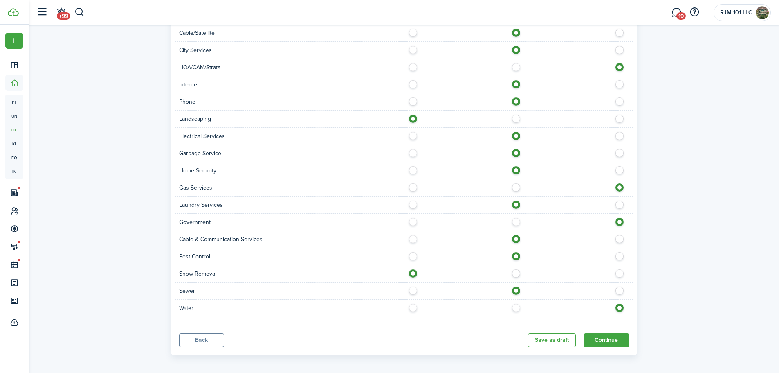
click at [522, 308] on div at bounding box center [518, 308] width 229 height 9
click at [516, 308] on label at bounding box center [518, 306] width 14 height 4
radio input "true"
click at [599, 335] on button "Continue" at bounding box center [606, 340] width 45 height 14
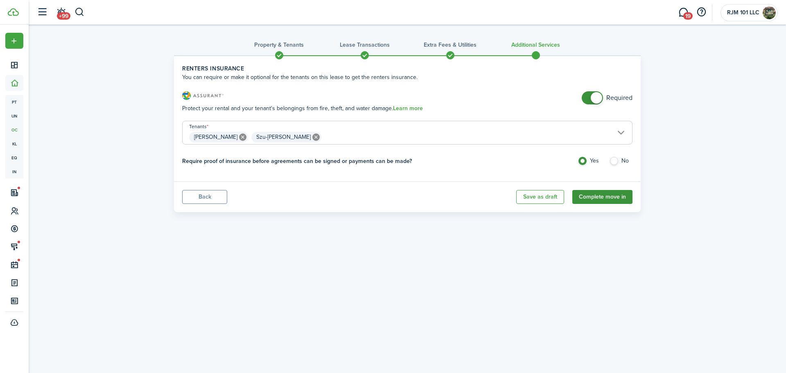
click at [591, 201] on button "Complete move in" at bounding box center [602, 197] width 60 height 14
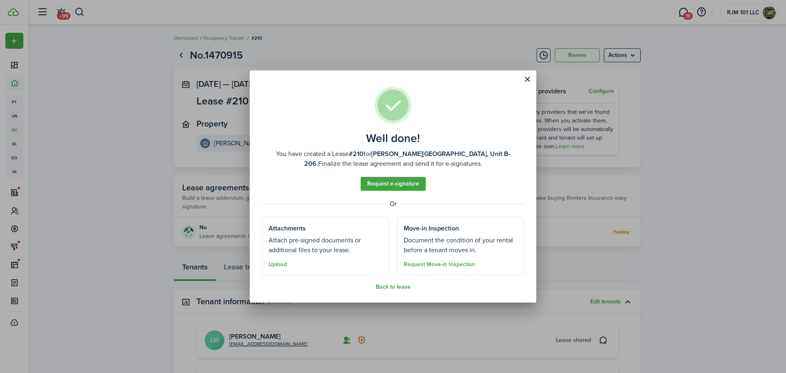
click at [395, 288] on button "Back to lease" at bounding box center [393, 287] width 35 height 7
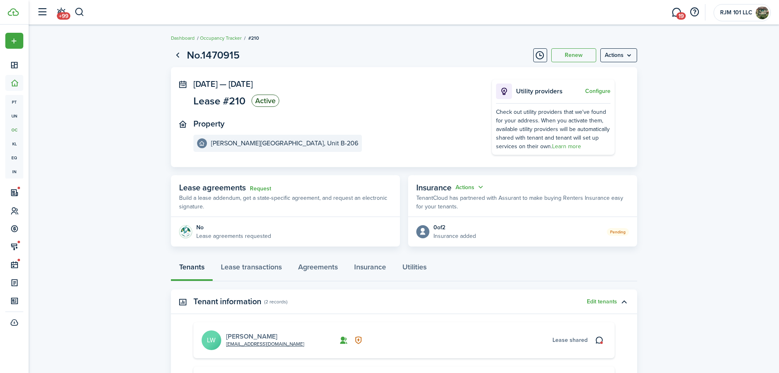
click at [243, 337] on link "[PERSON_NAME]" at bounding box center [251, 335] width 51 height 9
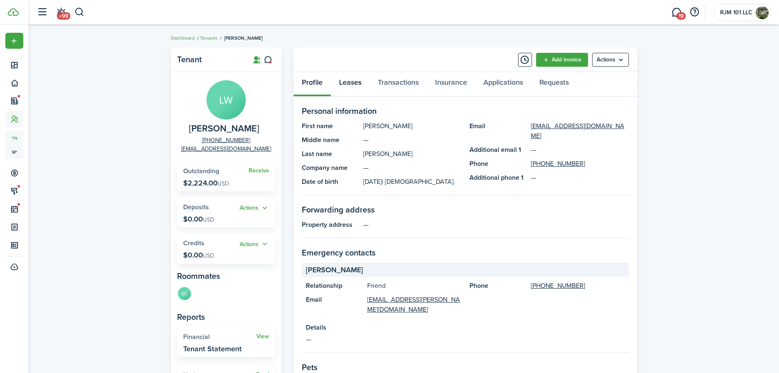
click at [354, 86] on link "Leases" at bounding box center [350, 84] width 39 height 25
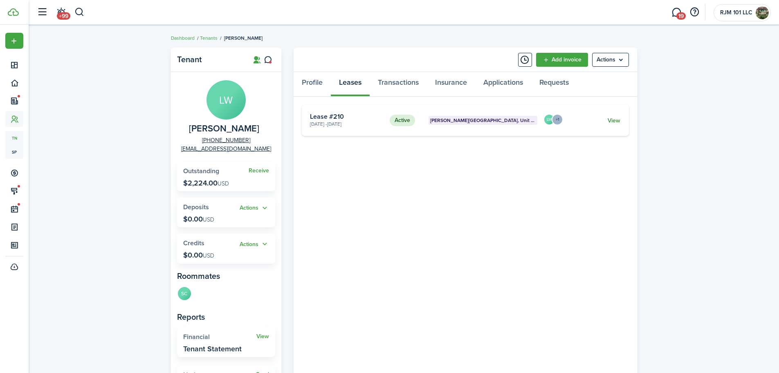
click at [610, 120] on link "View" at bounding box center [614, 120] width 13 height 9
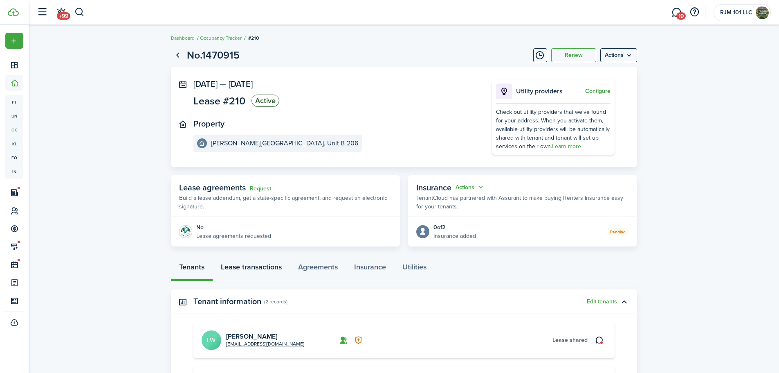
click at [263, 270] on link "Lease transactions" at bounding box center [251, 269] width 77 height 25
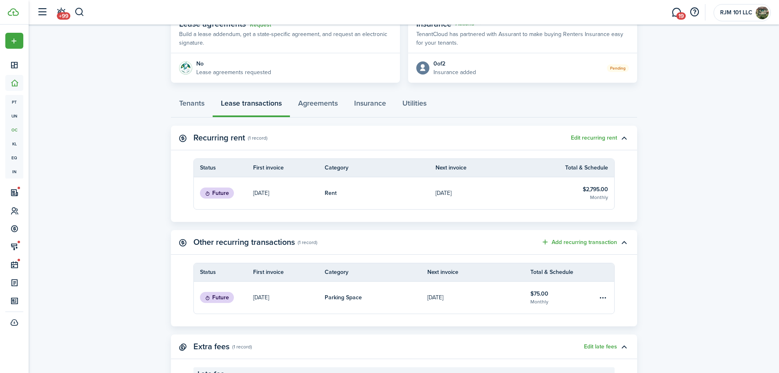
scroll to position [205, 0]
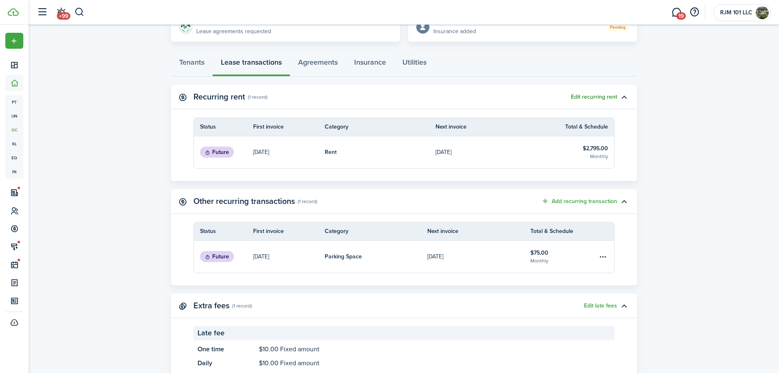
click at [588, 97] on button "Edit recurring rent" at bounding box center [594, 97] width 46 height 7
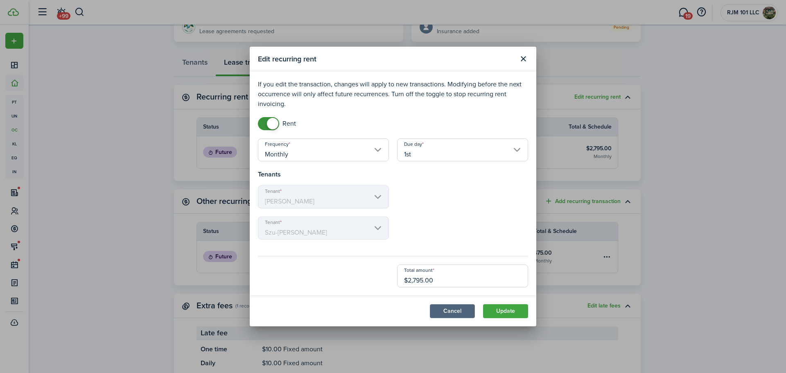
click at [452, 311] on button "Cancel" at bounding box center [452, 311] width 45 height 14
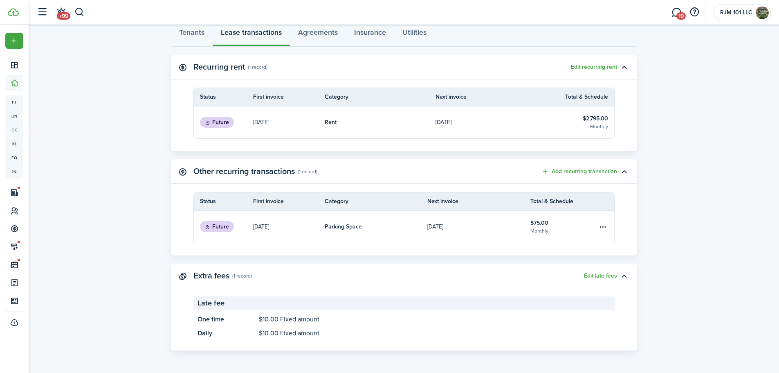
scroll to position [71, 0]
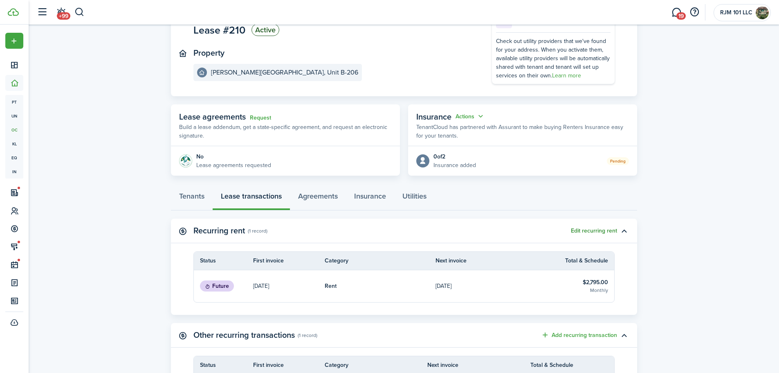
click at [578, 230] on button "Edit recurring rent" at bounding box center [594, 231] width 46 height 7
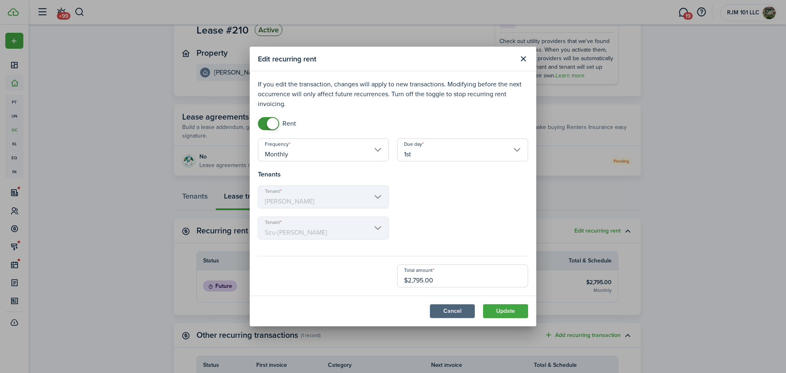
click at [457, 306] on button "Cancel" at bounding box center [452, 311] width 45 height 14
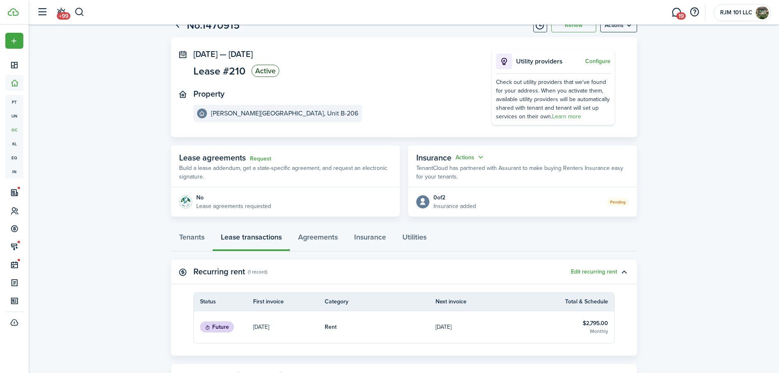
scroll to position [0, 0]
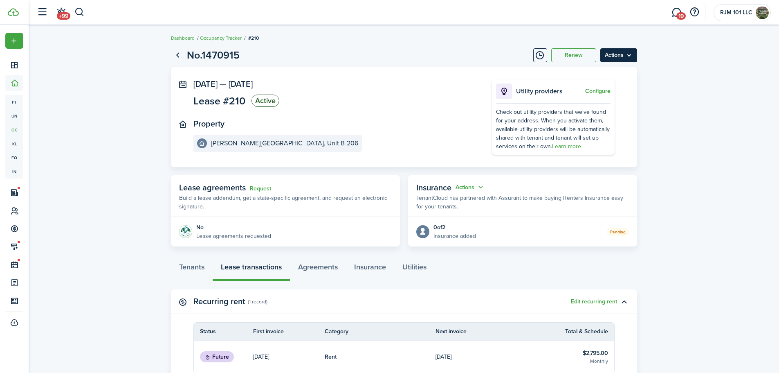
click at [612, 58] on menu-btn "Actions" at bounding box center [619, 55] width 37 height 14
click at [577, 70] on button "Edit" at bounding box center [602, 73] width 72 height 14
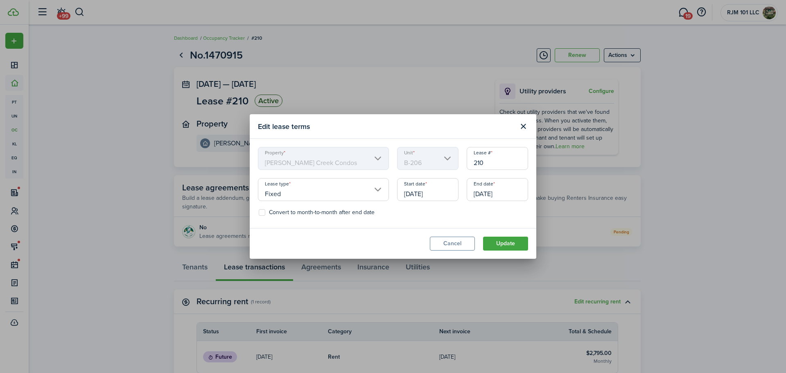
click at [421, 194] on input "[DATE]" at bounding box center [427, 189] width 61 height 23
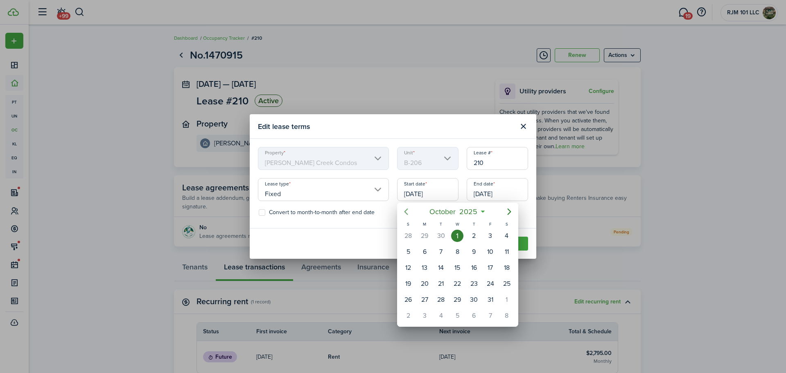
click at [406, 210] on icon "Previous page" at bounding box center [406, 212] width 10 height 10
click at [455, 284] on div "24" at bounding box center [457, 283] width 12 height 12
type input "[DATE]"
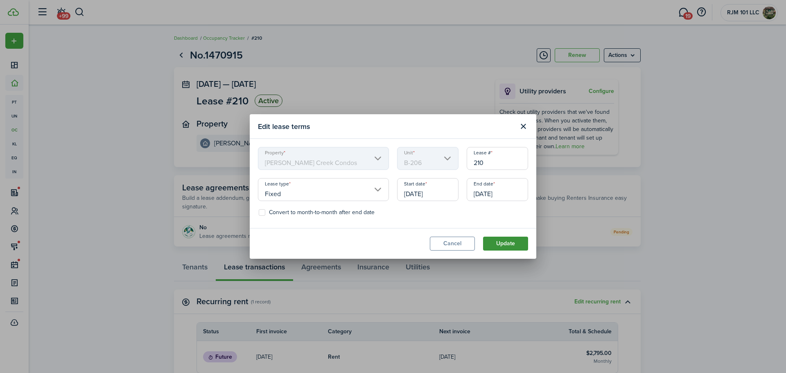
click at [509, 243] on button "Update" at bounding box center [505, 244] width 45 height 14
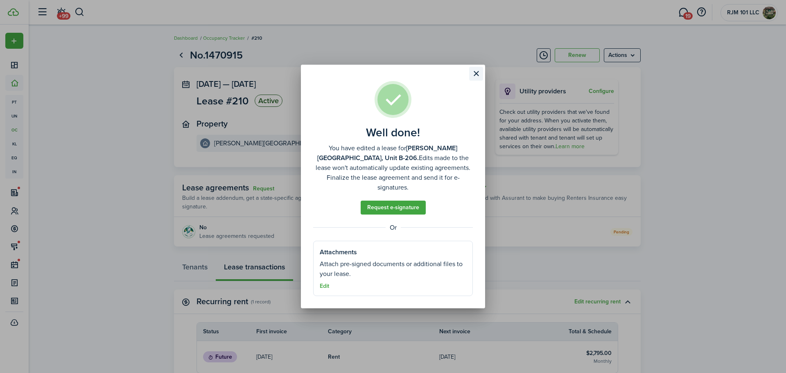
click at [478, 78] on button "Close modal" at bounding box center [476, 74] width 14 height 14
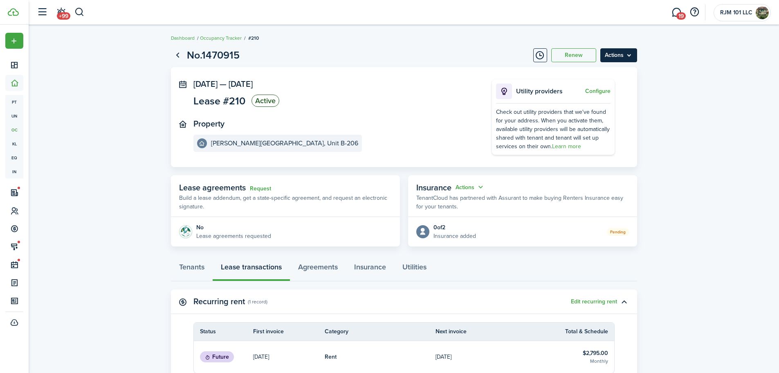
click at [613, 57] on menu-btn "Actions" at bounding box center [619, 55] width 37 height 14
click at [575, 74] on button "Edit" at bounding box center [602, 73] width 72 height 14
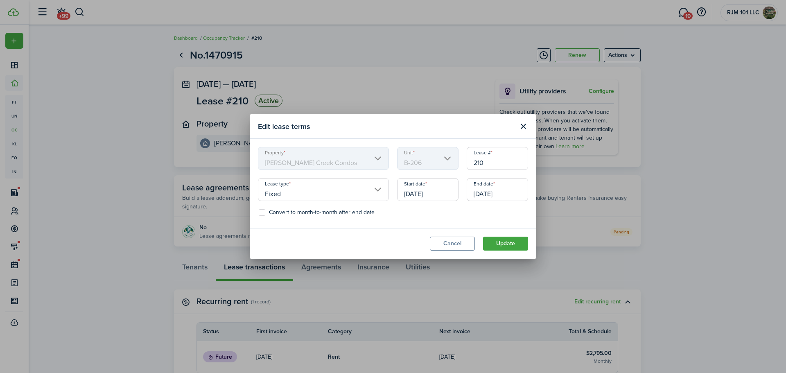
click at [376, 189] on input "Fixed" at bounding box center [323, 189] width 131 height 23
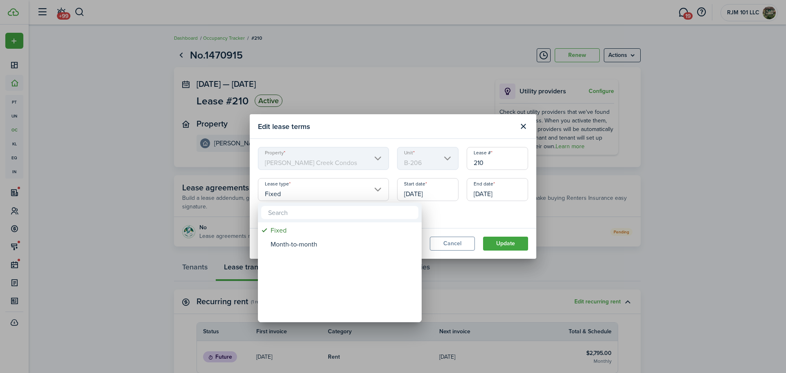
click at [519, 209] on div at bounding box center [393, 187] width 917 height 504
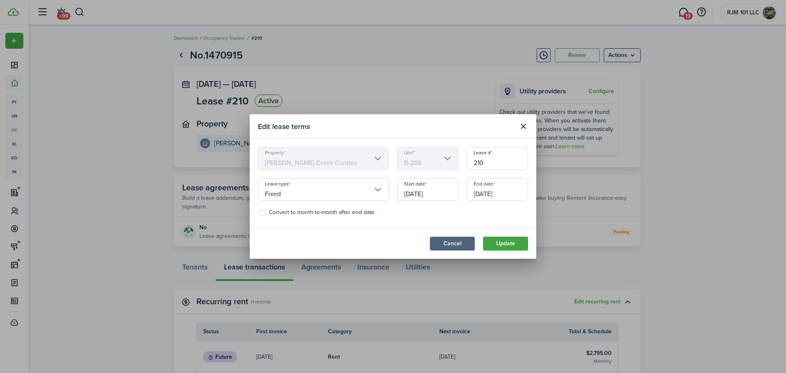
click at [464, 247] on button "Cancel" at bounding box center [452, 244] width 45 height 14
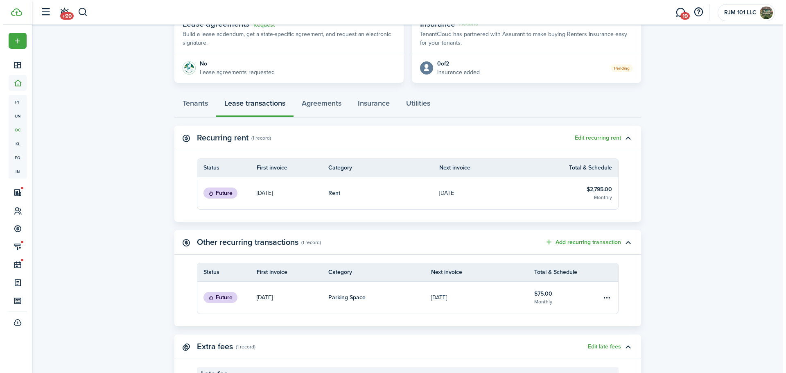
scroll to position [205, 0]
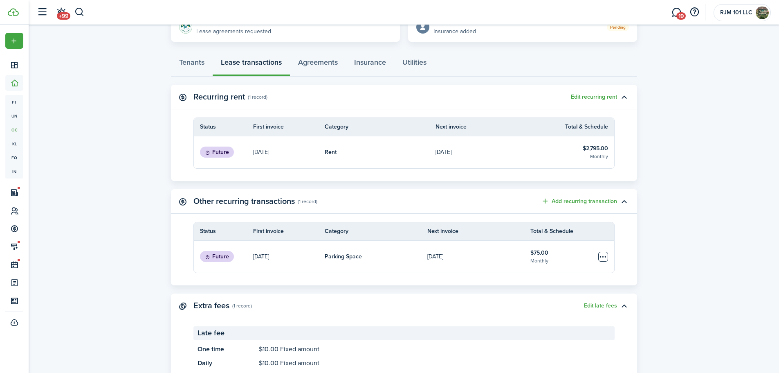
click at [603, 257] on table-menu-btn-icon "Open menu" at bounding box center [604, 257] width 10 height 10
click at [559, 272] on button "Edit" at bounding box center [573, 273] width 72 height 14
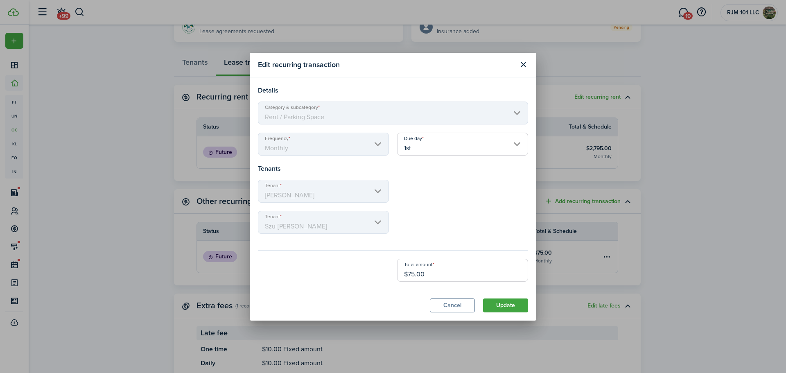
click at [433, 147] on input "1st" at bounding box center [462, 144] width 131 height 23
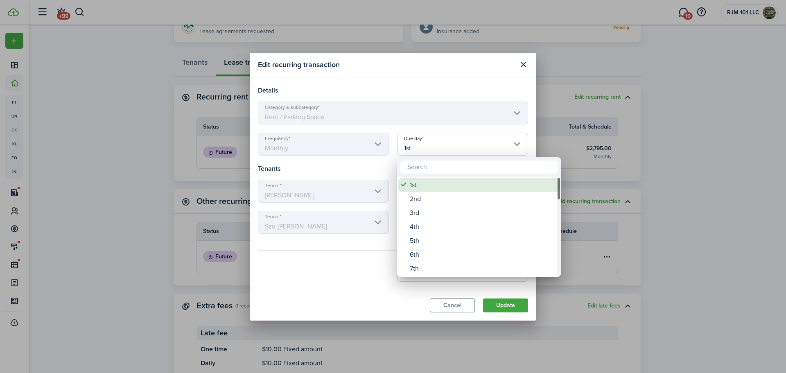
click at [413, 186] on div "1st" at bounding box center [482, 185] width 145 height 14
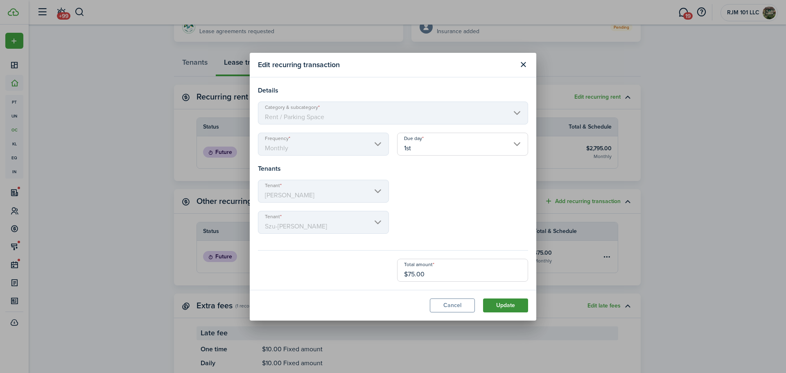
click at [504, 305] on button "Update" at bounding box center [505, 305] width 45 height 14
